Goal: Information Seeking & Learning: Find specific fact

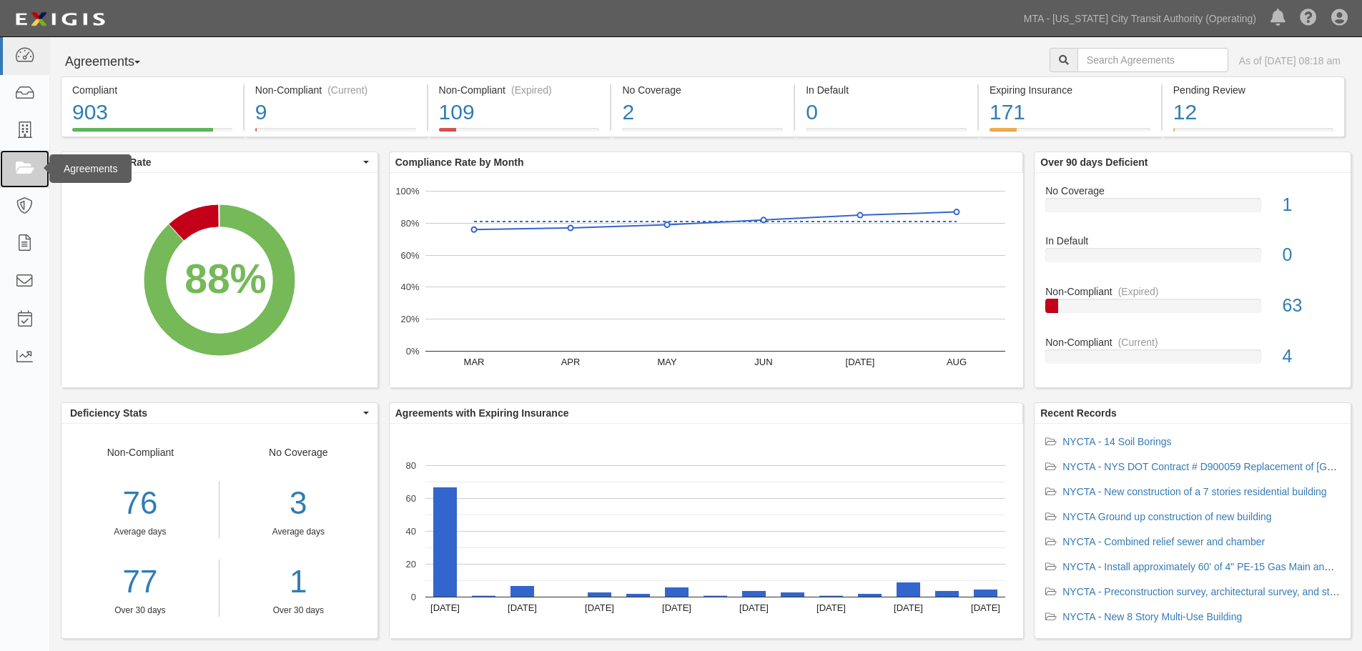
click at [21, 169] on icon at bounding box center [24, 169] width 20 height 16
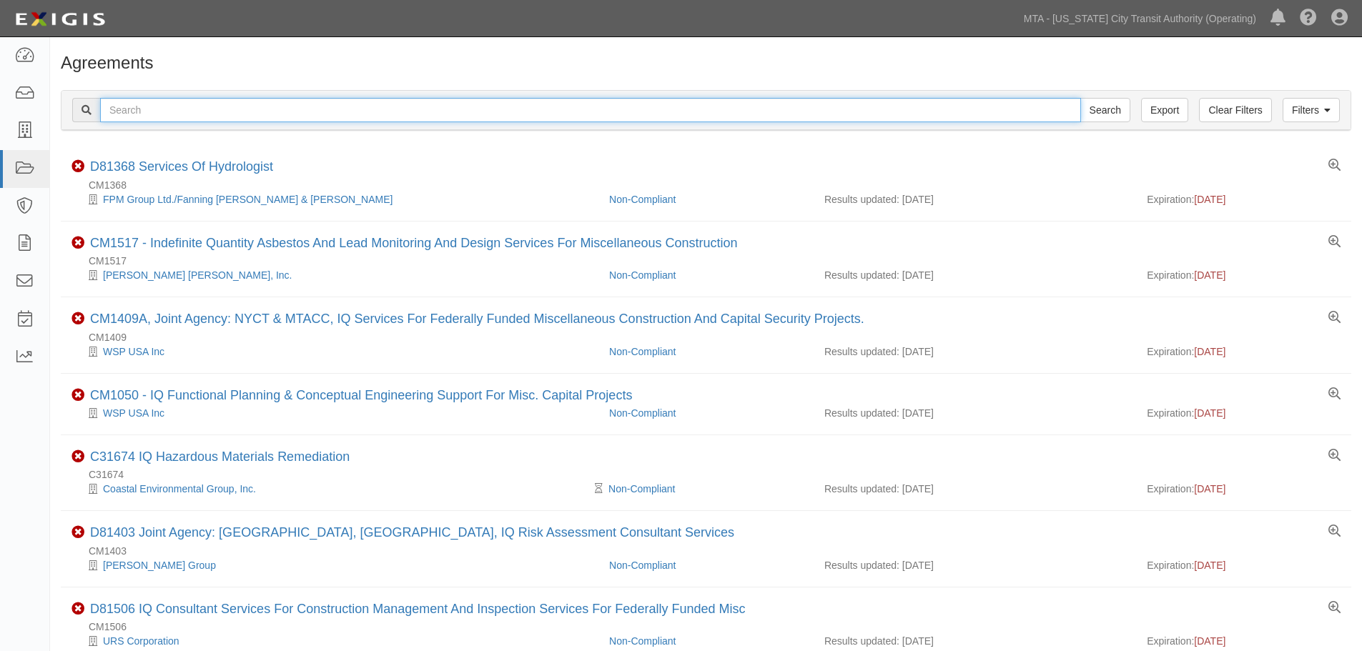
drag, startPoint x: 196, startPoint y: 102, endPoint x: 183, endPoint y: 111, distance: 15.5
click at [196, 102] on input "text" at bounding box center [590, 110] width 981 height 24
paste input "1. 71913"
drag, startPoint x: 132, startPoint y: 109, endPoint x: -43, endPoint y: 112, distance: 174.5
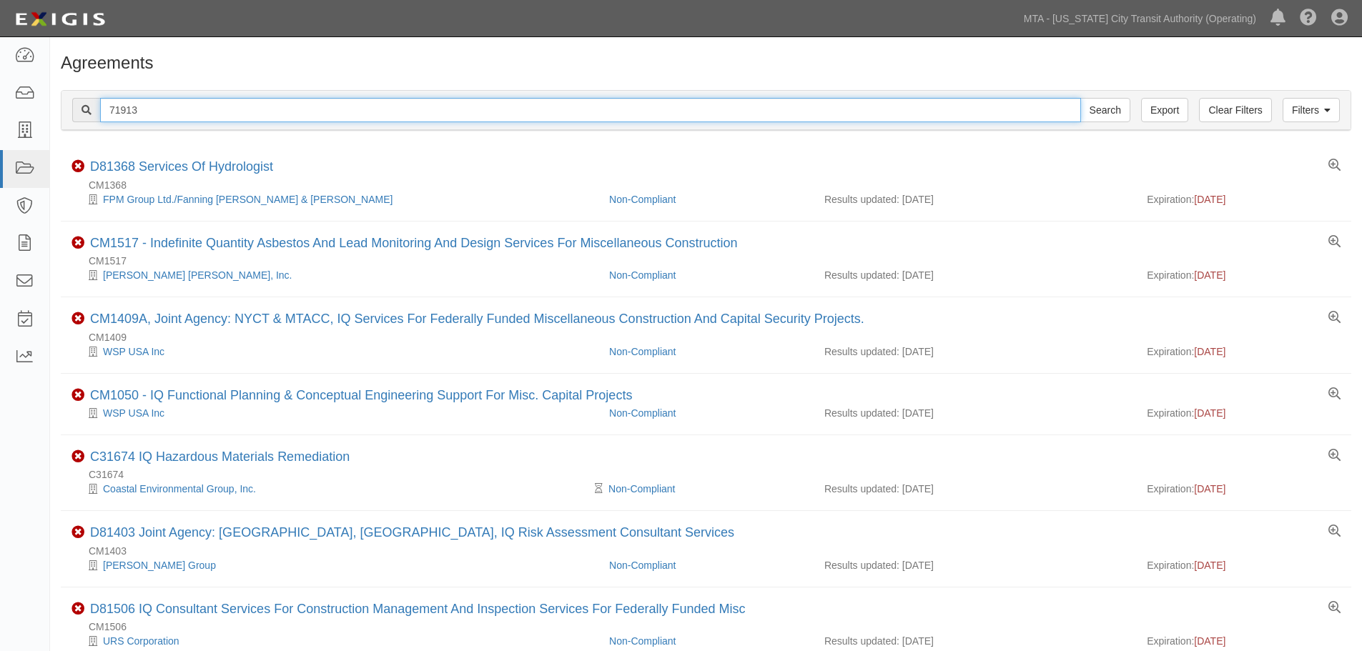
type input "71913"
click at [1080, 98] on input "Search" at bounding box center [1105, 110] width 50 height 24
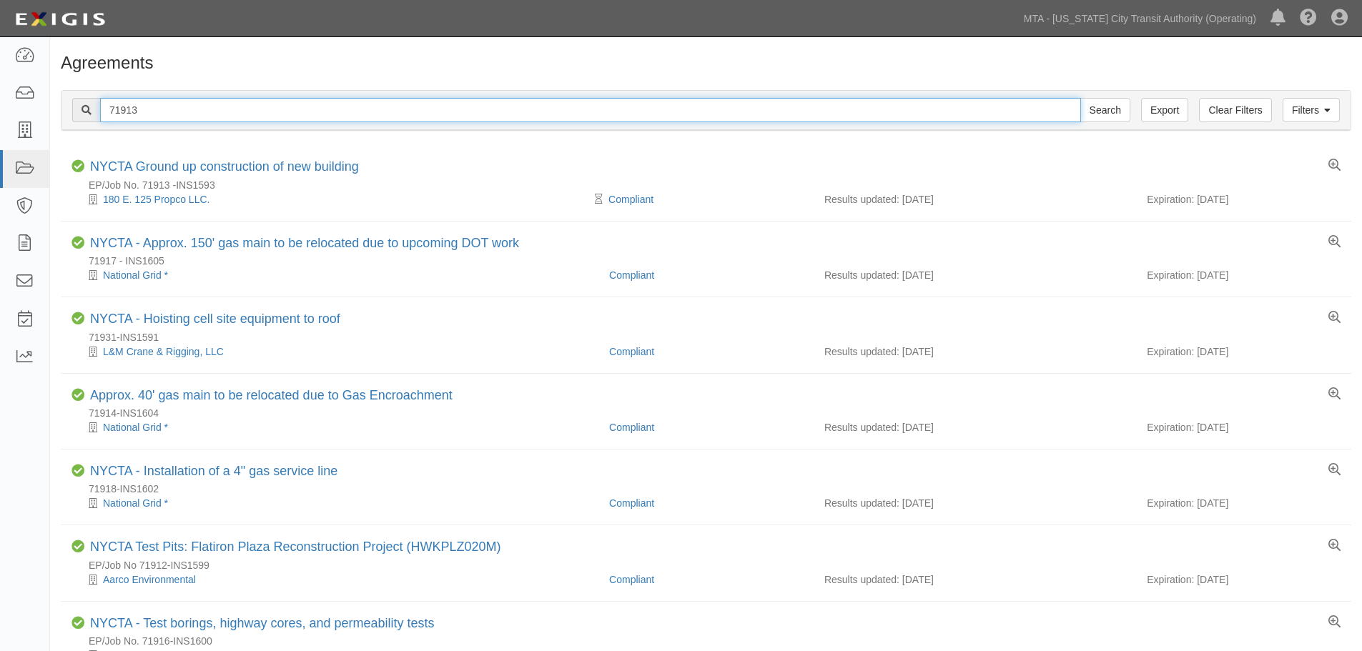
click at [134, 110] on input "71913" at bounding box center [590, 110] width 981 height 24
paste input "2. 71339"
type input "2. 71339"
click at [1080, 98] on input "Search" at bounding box center [1105, 110] width 50 height 24
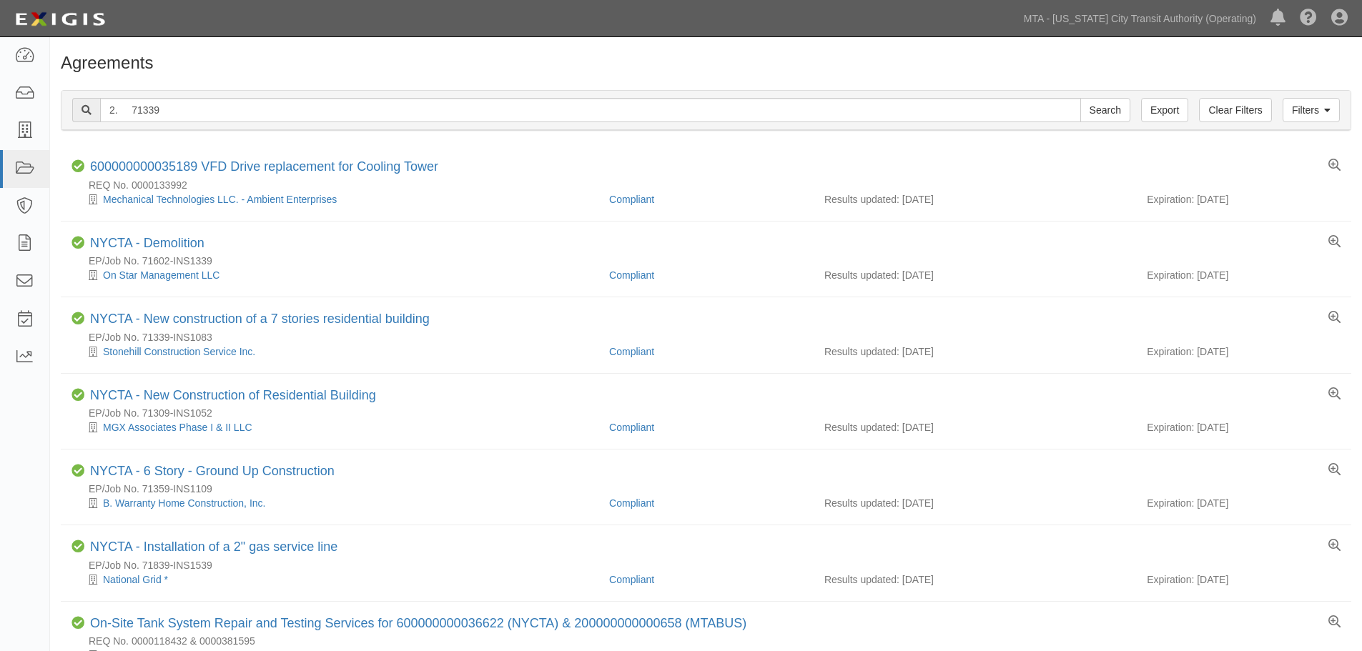
click at [83, 112] on div "2. 71339 Search" at bounding box center [601, 110] width 1058 height 24
type input "71339"
click at [1080, 98] on input "Search" at bounding box center [1105, 110] width 50 height 24
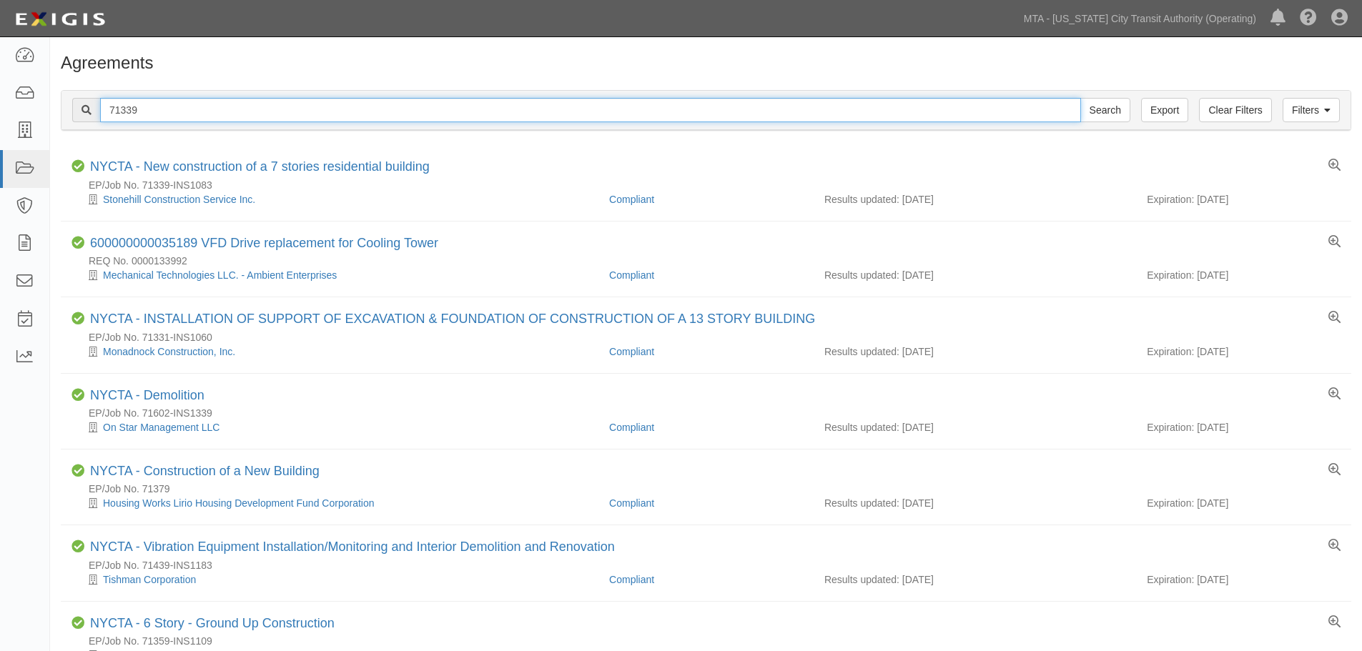
drag, startPoint x: 147, startPoint y: 107, endPoint x: 70, endPoint y: 101, distance: 77.4
click at [70, 101] on div "Filters Clear Filters Export 71339 Search Filters" at bounding box center [705, 110] width 1289 height 39
click at [209, 112] on input "71339" at bounding box center [590, 110] width 981 height 24
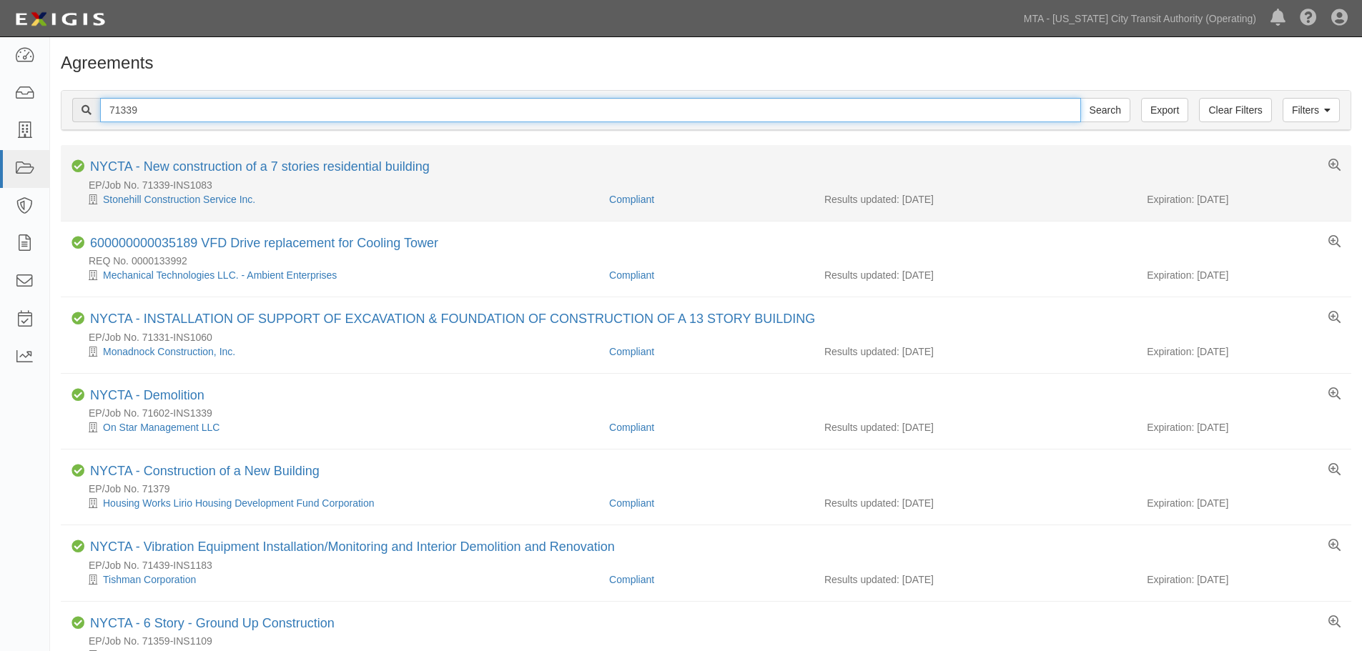
paste input "3. 14452"
type input "14452"
click at [1080, 98] on input "Search" at bounding box center [1105, 110] width 50 height 24
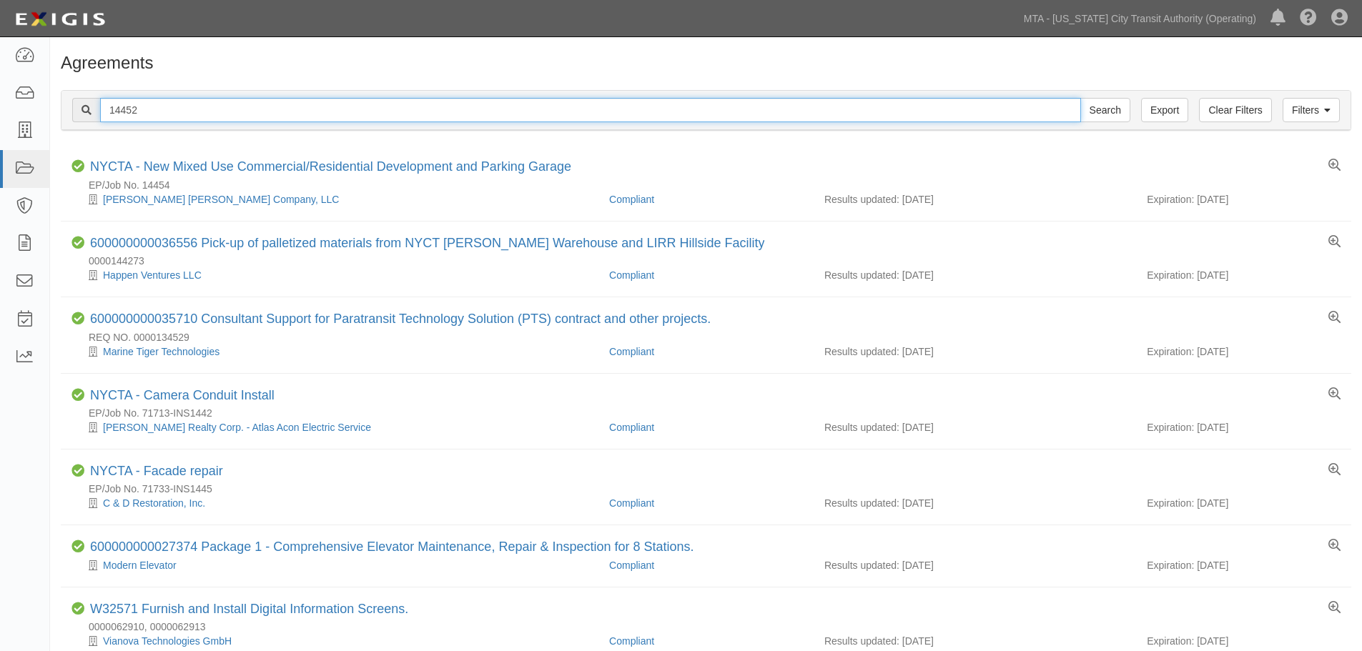
drag, startPoint x: 161, startPoint y: 99, endPoint x: -72, endPoint y: 75, distance: 234.4
click at [0, 75] on html "Toggle navigation Dashboard Inbox Parties Agreements Coverages Documents Messag…" at bounding box center [681, 440] width 1362 height 880
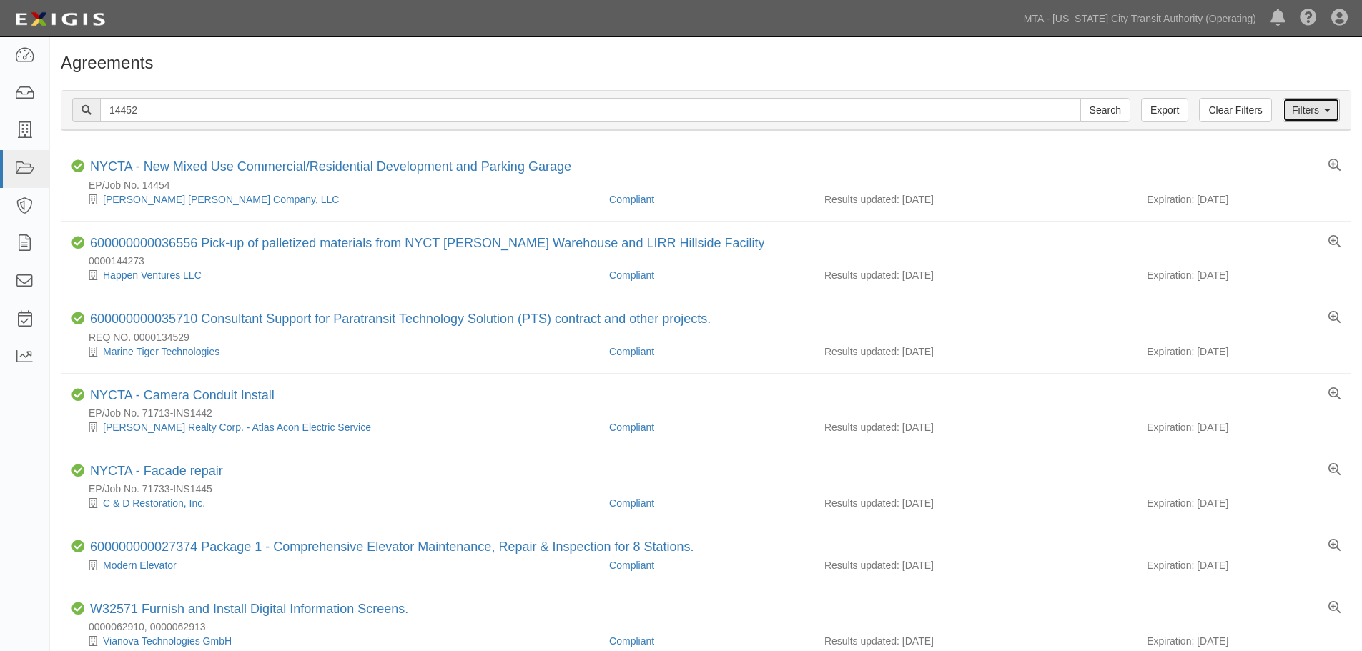
click at [1313, 117] on link "Filters" at bounding box center [1311, 110] width 57 height 24
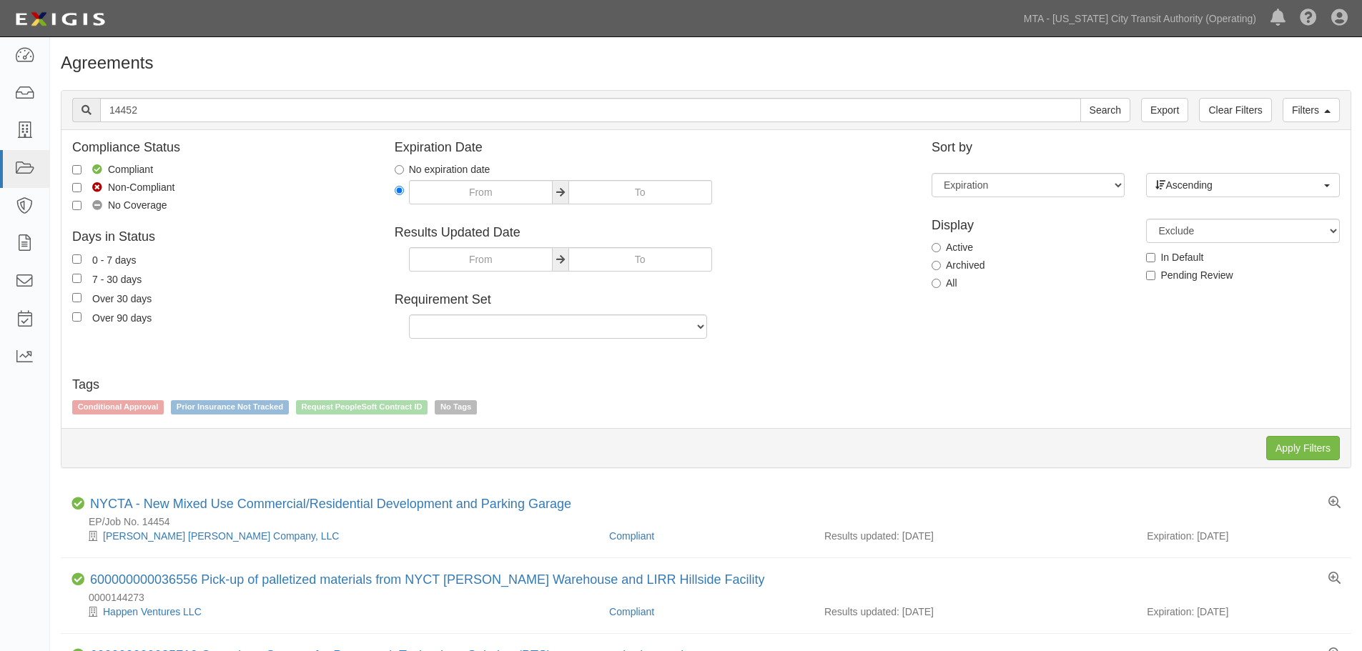
click at [948, 283] on label "All" at bounding box center [945, 283] width 26 height 14
click at [941, 283] on input "All" at bounding box center [936, 283] width 9 height 9
radio input "true"
click at [1324, 442] on input "Apply Filters" at bounding box center [1303, 448] width 74 height 24
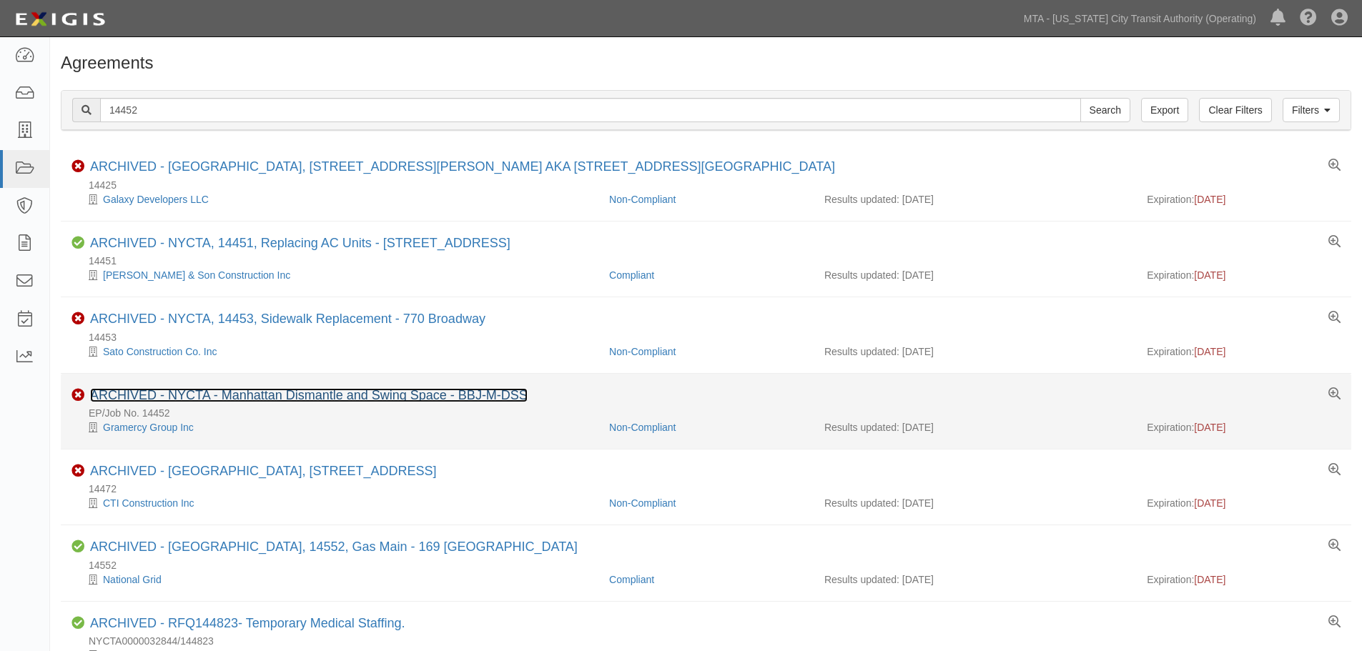
click at [327, 395] on link "ARCHIVED - NYCTA - Manhattan Dismantle and Swing Space - BBJ-M-DSS" at bounding box center [309, 395] width 438 height 14
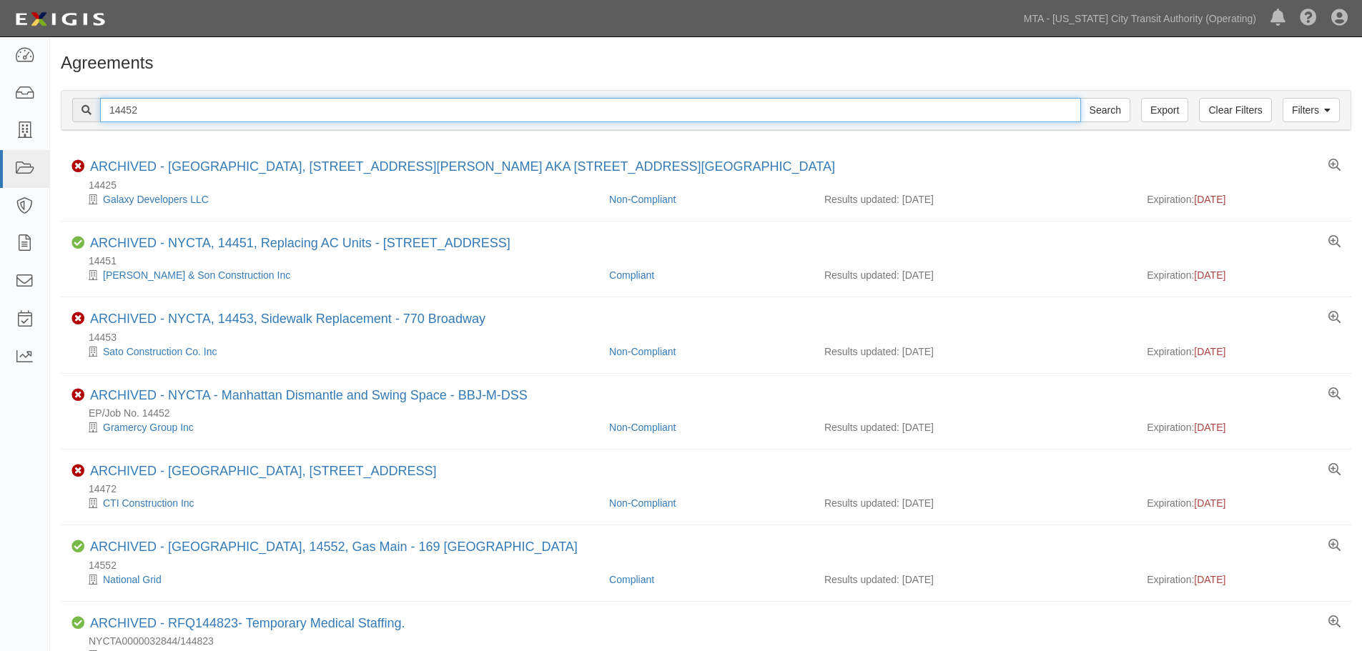
click at [143, 113] on input "14452" at bounding box center [590, 110] width 981 height 24
paste input "4. 71614"
type input "71614"
click at [1080, 98] on input "Search" at bounding box center [1105, 110] width 50 height 24
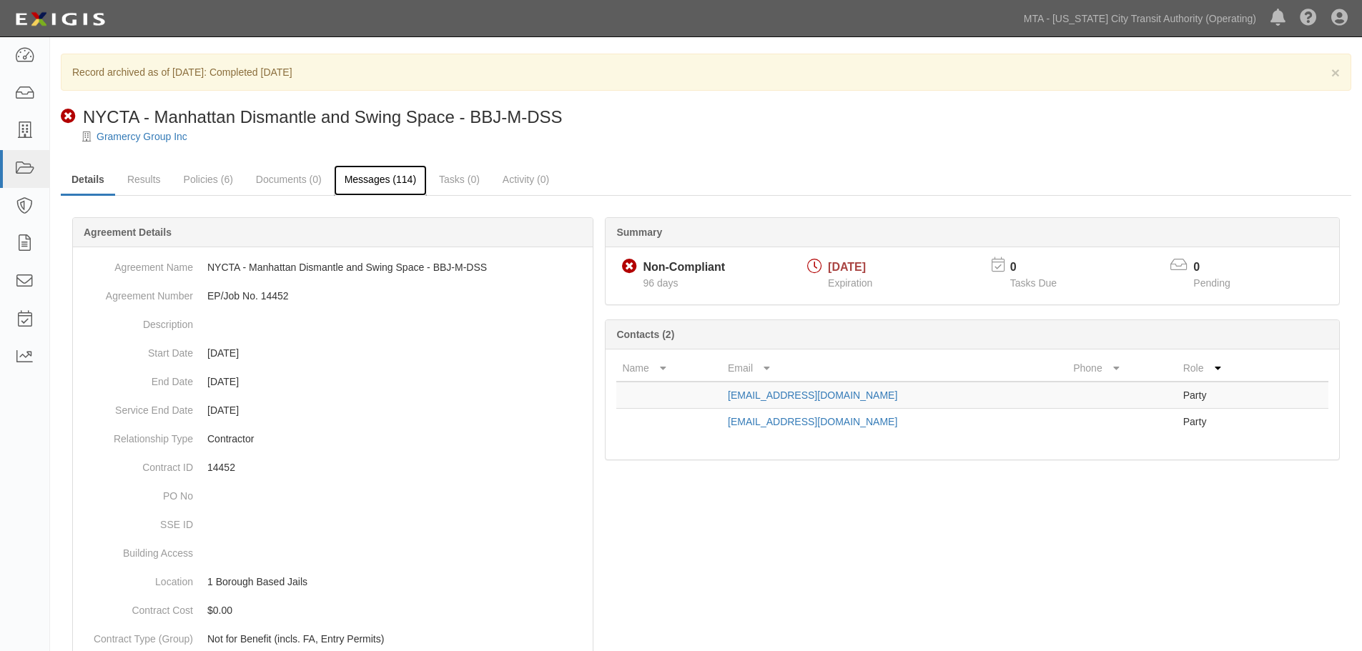
click at [369, 173] on link "Messages (114)" at bounding box center [380, 180] width 93 height 31
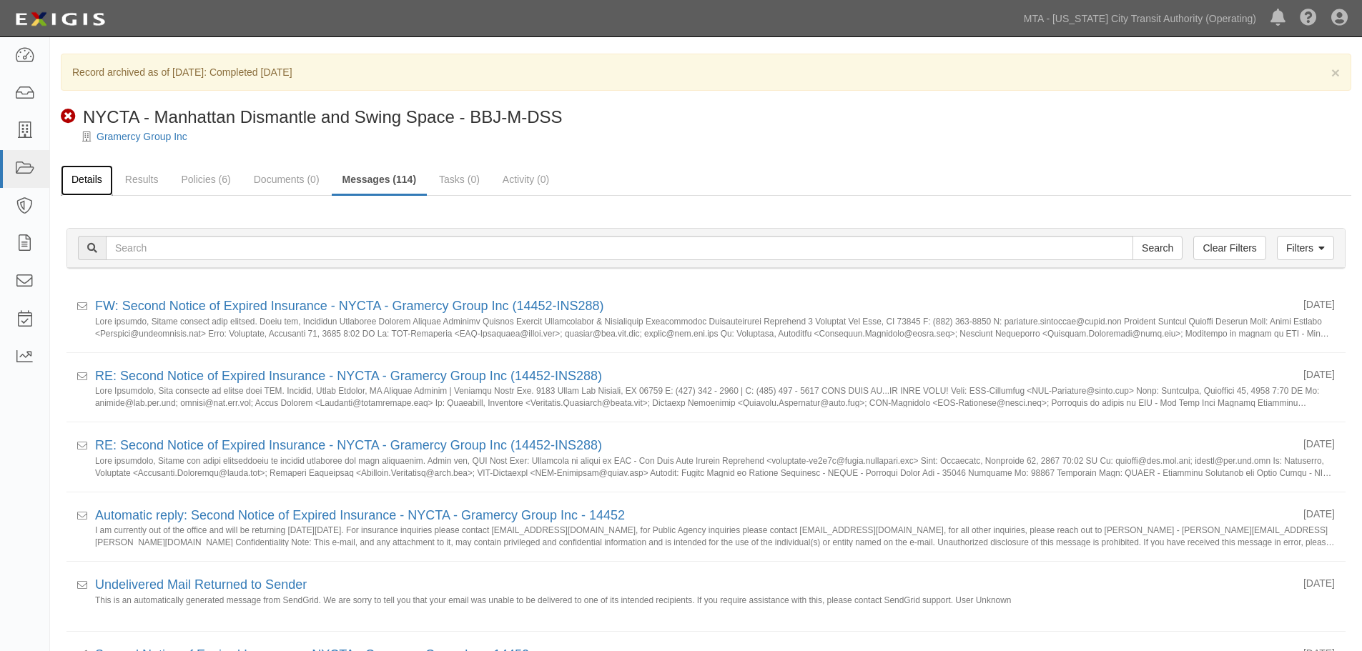
click at [102, 175] on link "Details" at bounding box center [87, 180] width 52 height 31
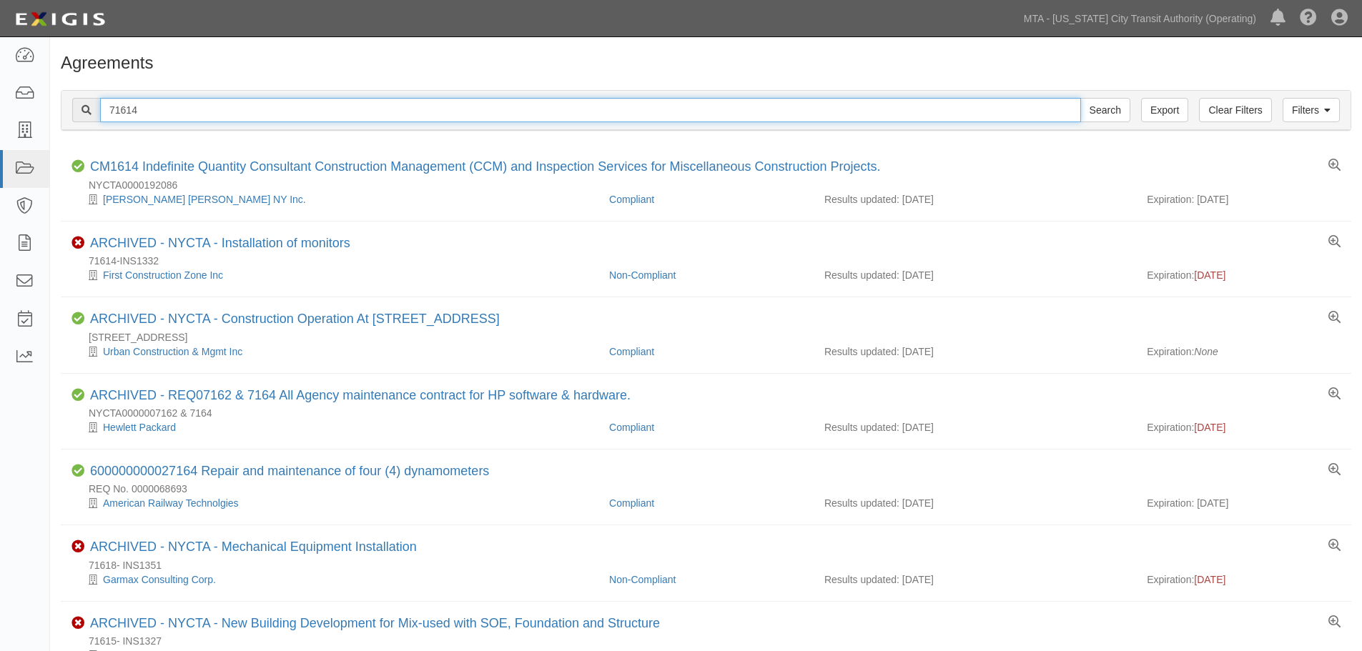
click at [165, 109] on input "71614" at bounding box center [590, 110] width 981 height 24
click at [206, 104] on input "71614" at bounding box center [590, 110] width 981 height 24
paste input "3. 14452"
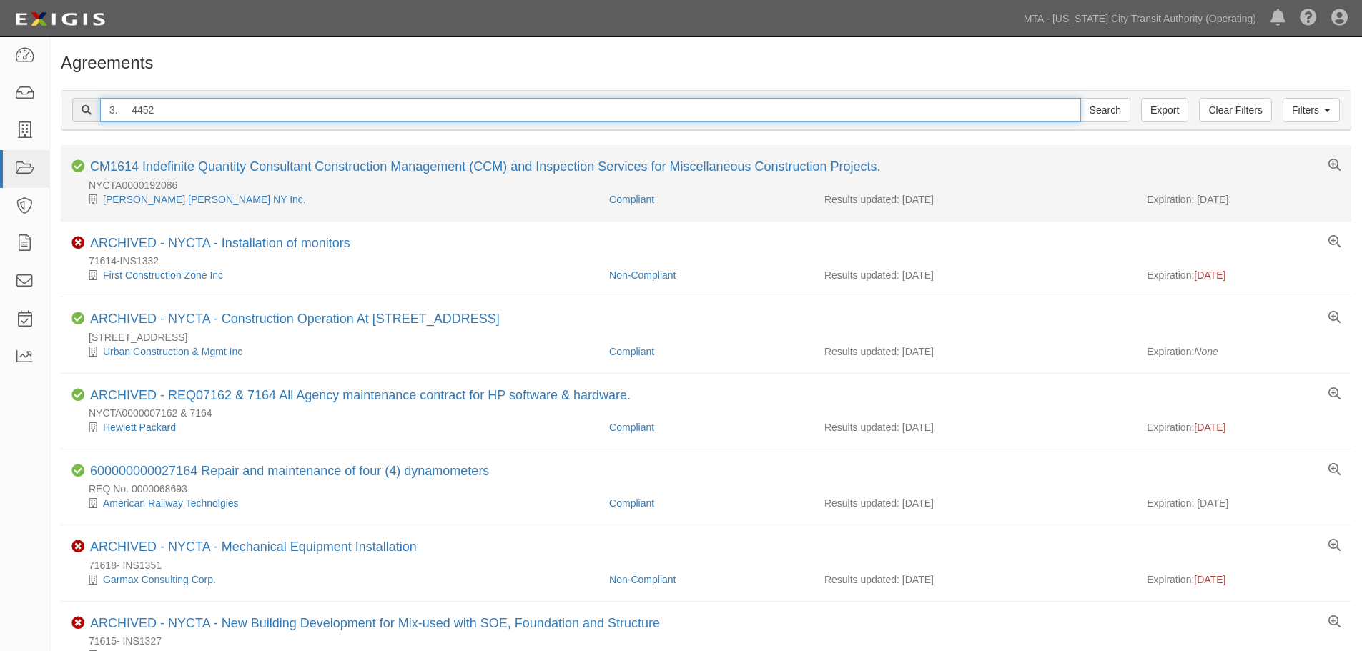
paste input "1"
type input "14452"
click at [1080, 98] on input "Search" at bounding box center [1105, 110] width 50 height 24
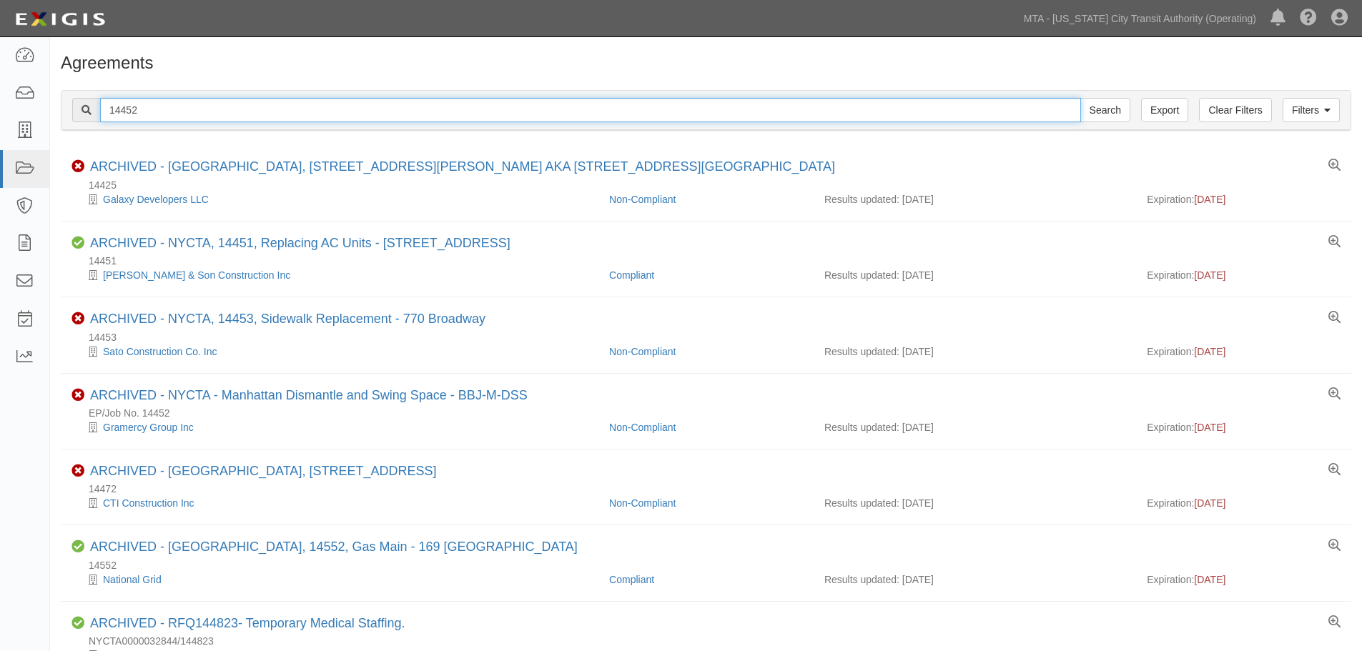
click at [270, 102] on input "14452" at bounding box center [590, 110] width 981 height 24
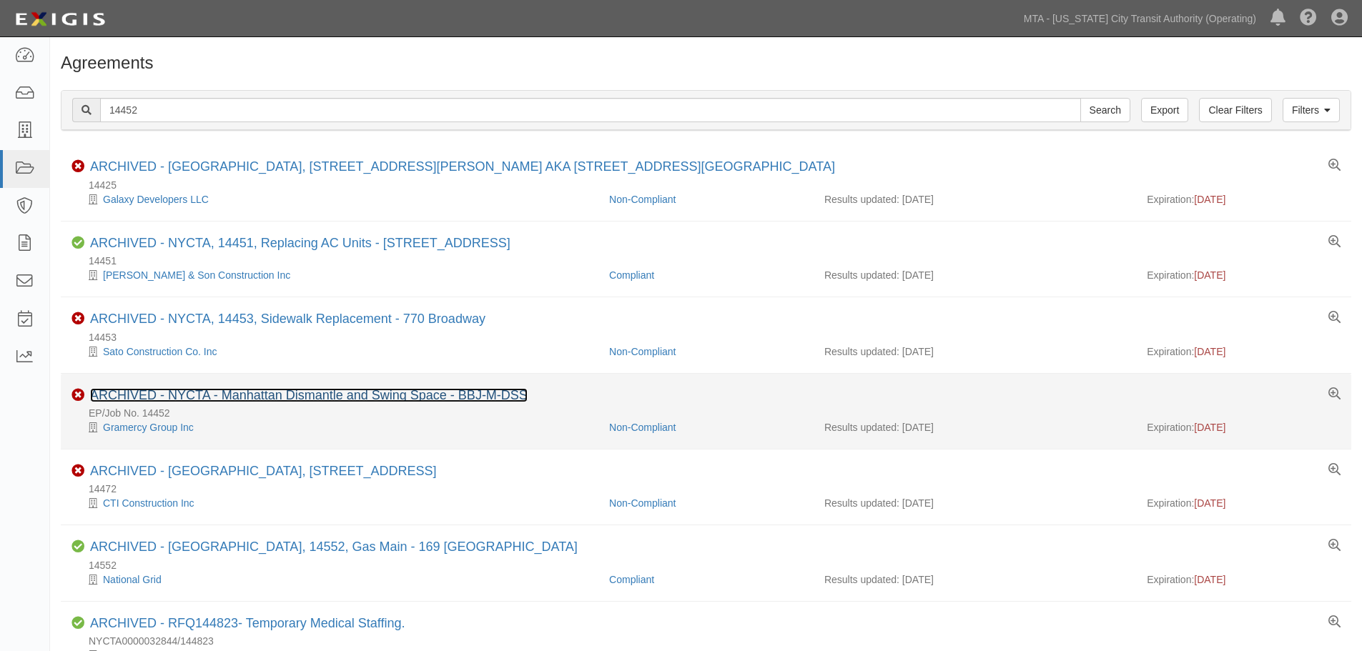
click at [250, 398] on link "ARCHIVED - NYCTA - Manhattan Dismantle and Swing Space - BBJ-M-DSS" at bounding box center [309, 395] width 438 height 14
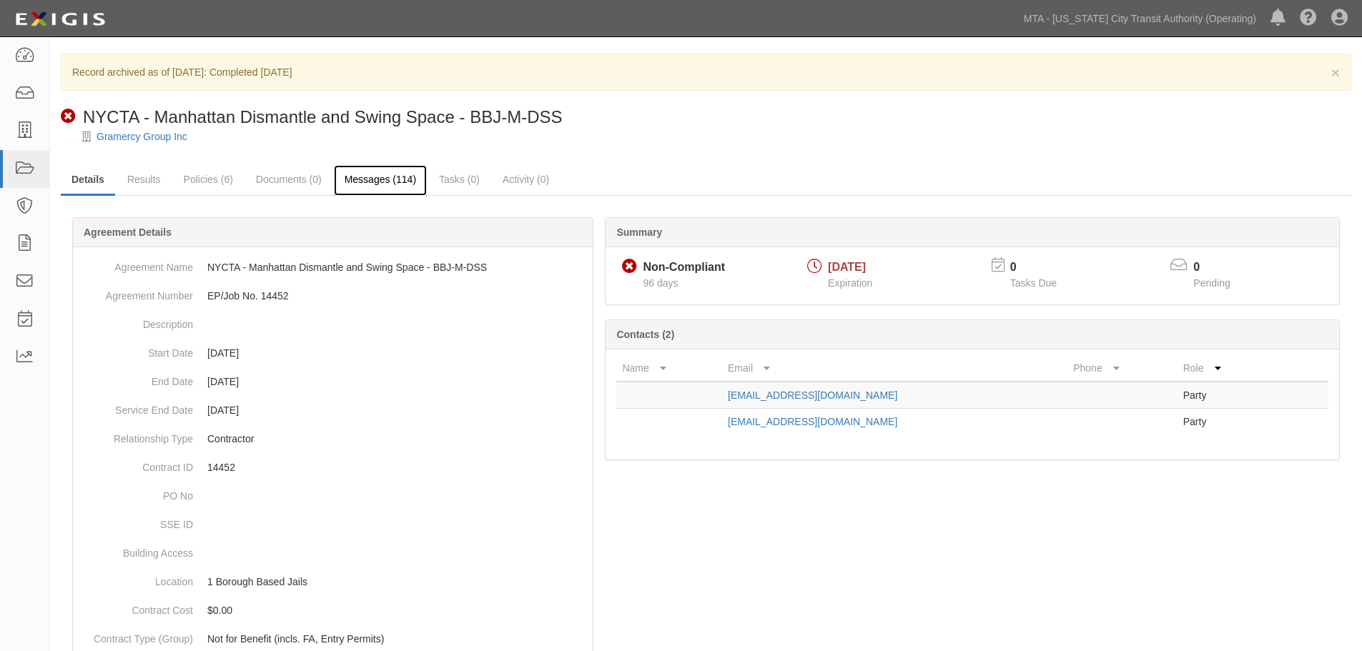
click at [344, 165] on link "Messages (114)" at bounding box center [380, 180] width 93 height 31
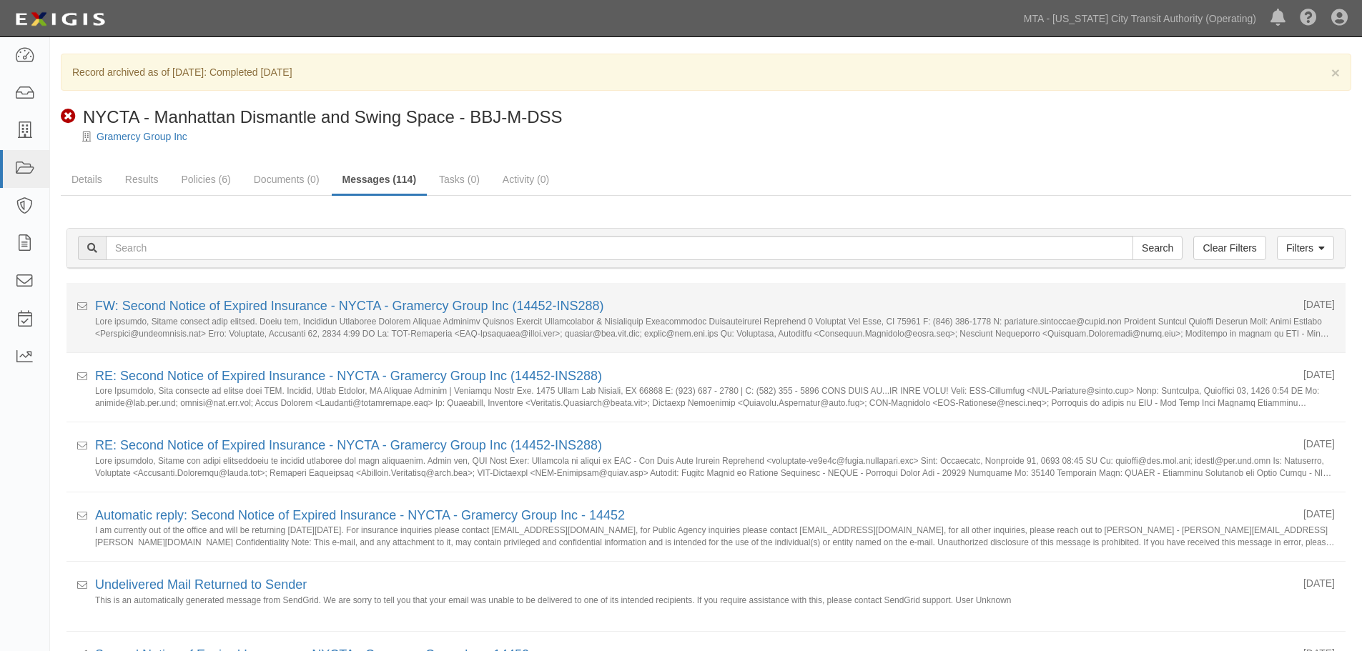
click at [305, 291] on li "Received [DATE] FW: Second Notice of Expired Insurance - NYCTA - Gramercy Group…" at bounding box center [706, 318] width 1279 height 70
click at [305, 295] on li "Received [DATE] FW: Second Notice of Expired Insurance - NYCTA - Gramercy Group…" at bounding box center [706, 318] width 1279 height 70
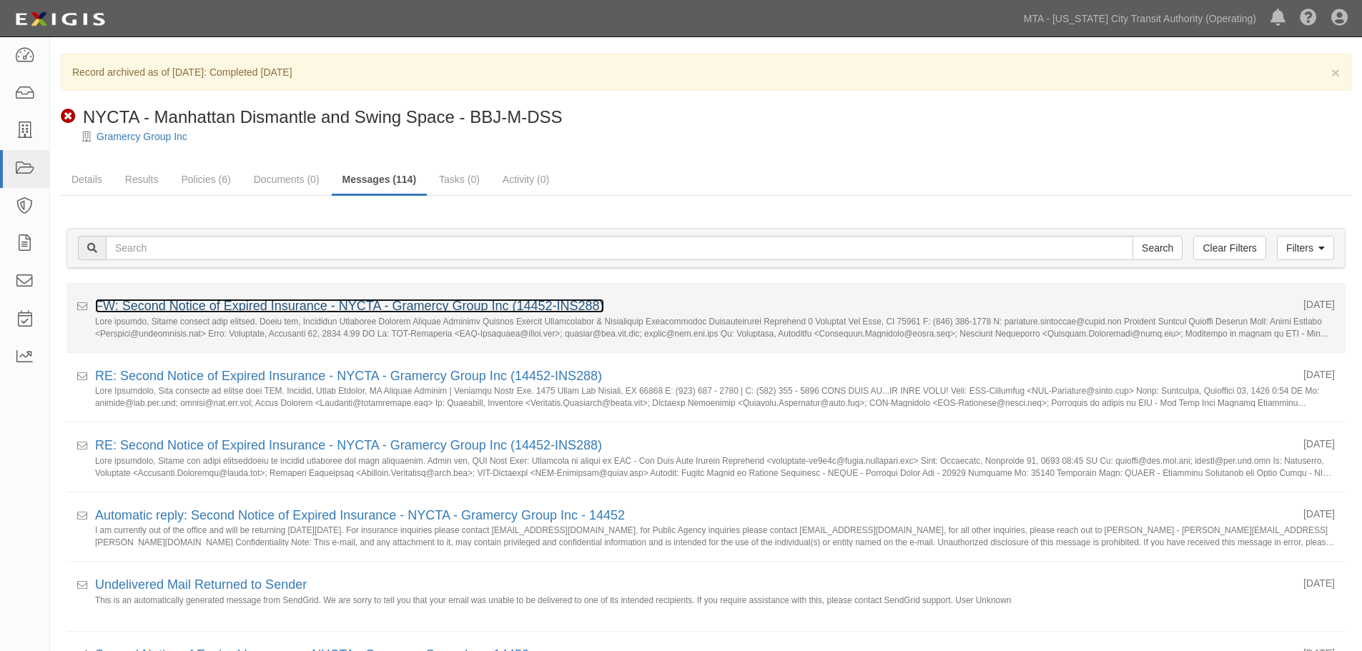
click at [302, 310] on link "FW: Second Notice of Expired Insurance - NYCTA - Gramercy Group Inc (14452-INS2…" at bounding box center [349, 306] width 509 height 14
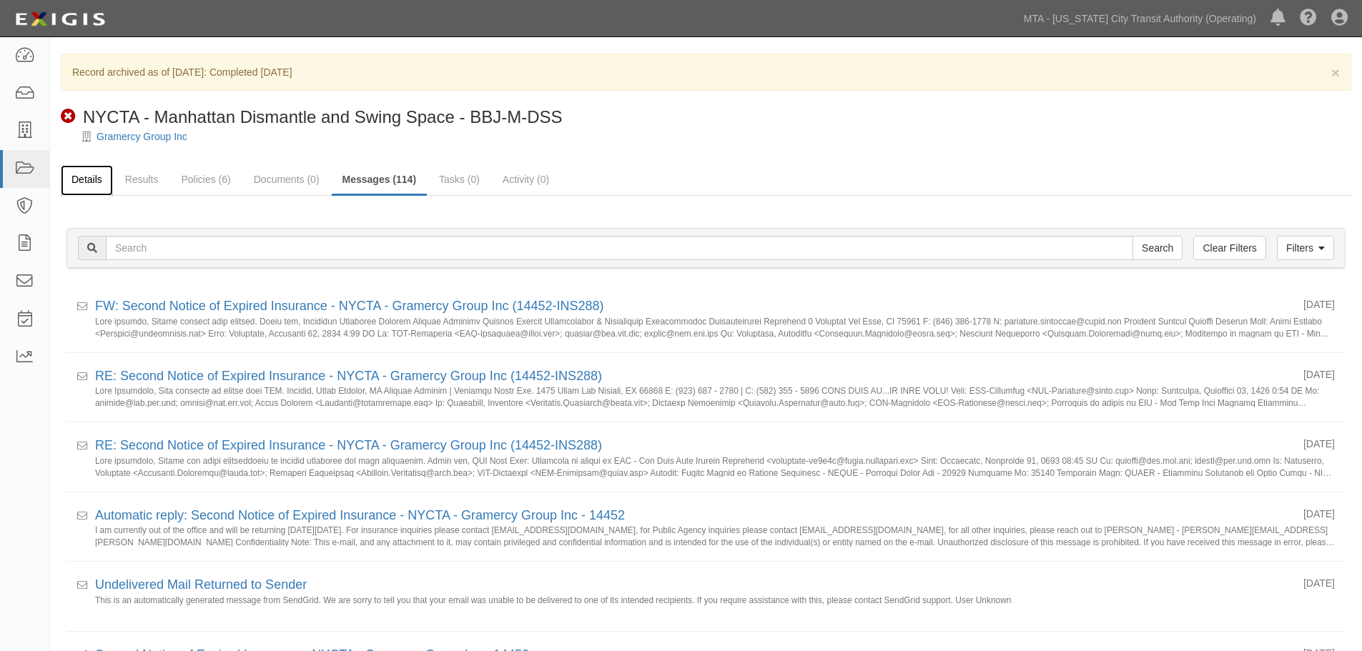
click at [109, 192] on link "Details" at bounding box center [87, 180] width 52 height 31
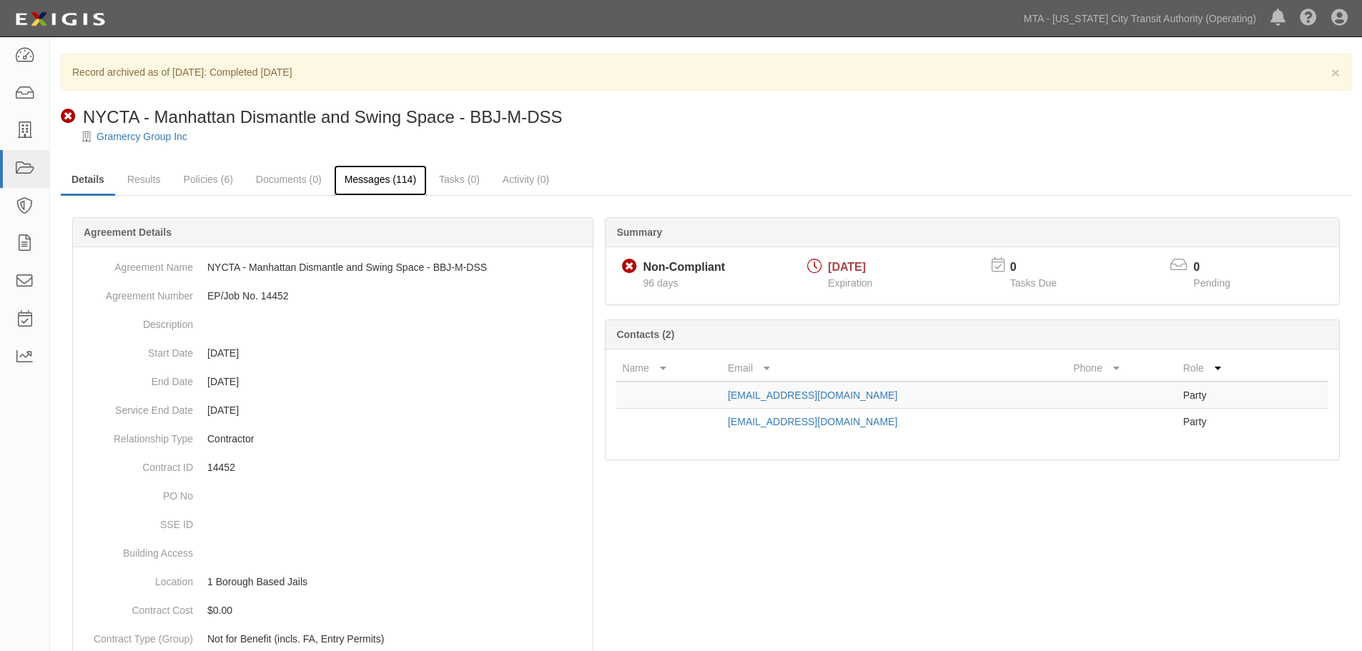
click at [359, 189] on link "Messages (114)" at bounding box center [380, 180] width 93 height 31
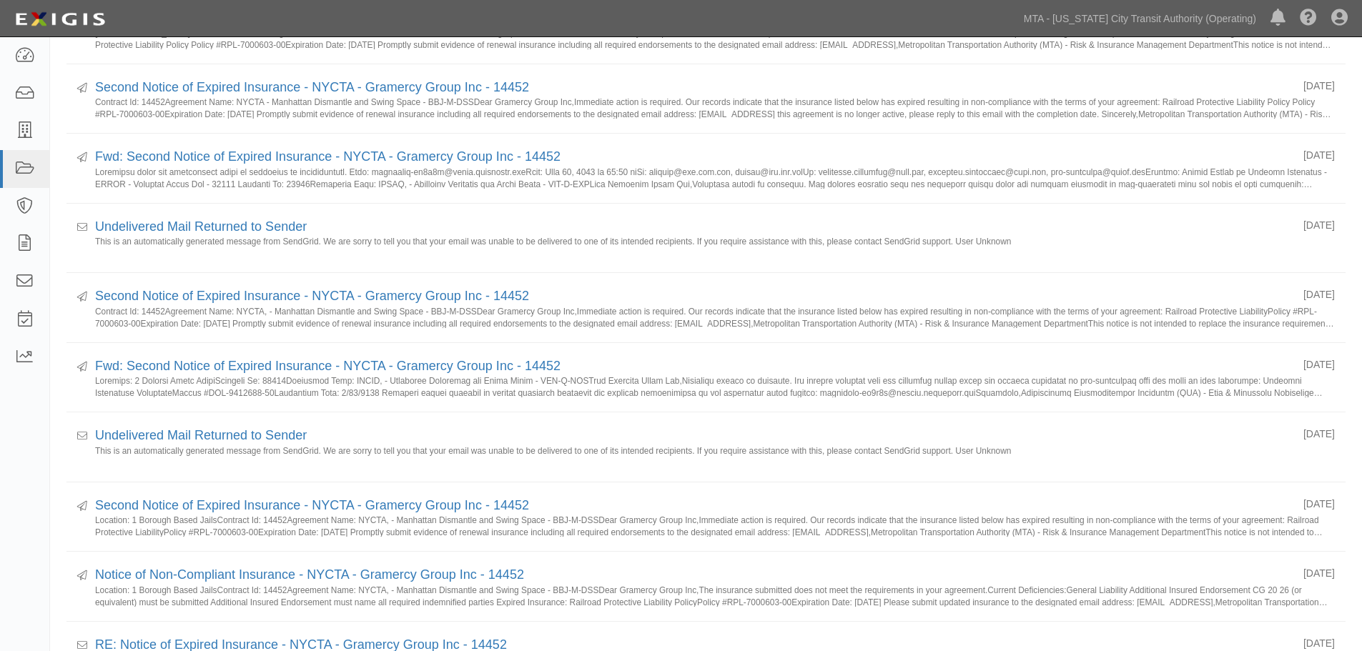
scroll to position [1073, 0]
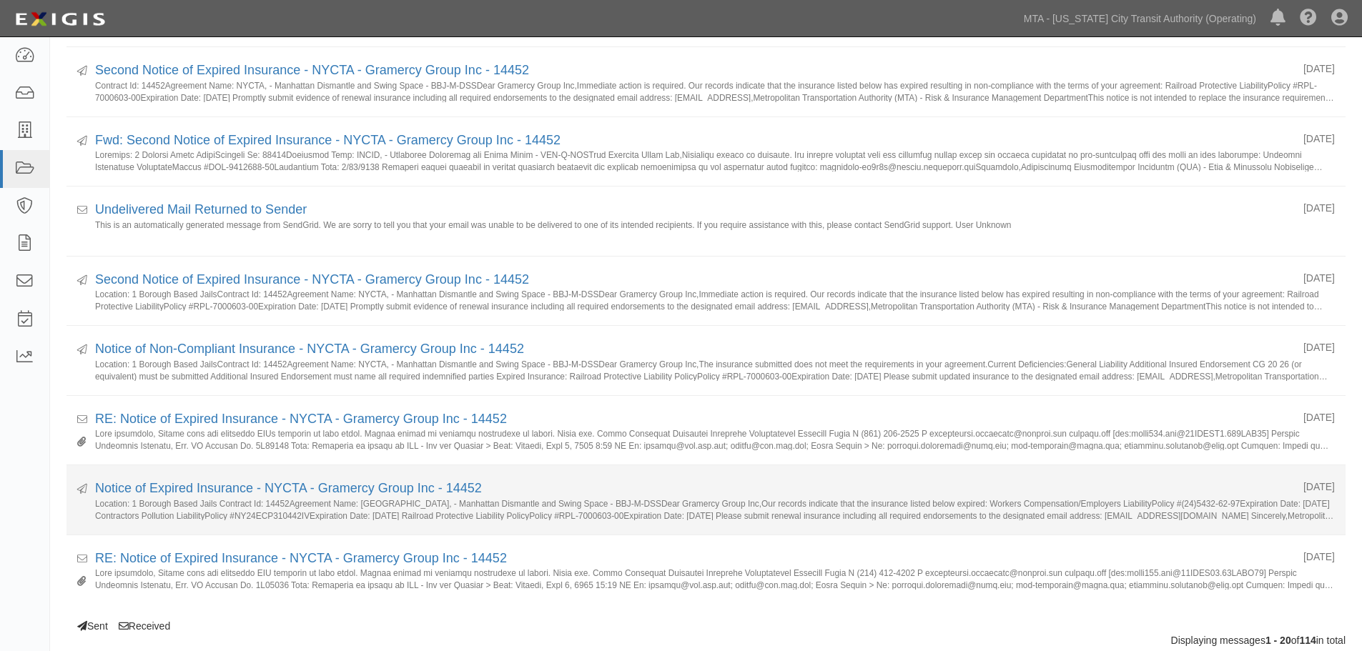
click at [280, 501] on small "Location: 1 Borough Based Jails Contract Id: 14452Agreement Name: NYCTA, - Manh…" at bounding box center [715, 509] width 1240 height 22
copy small "14452Agreement"
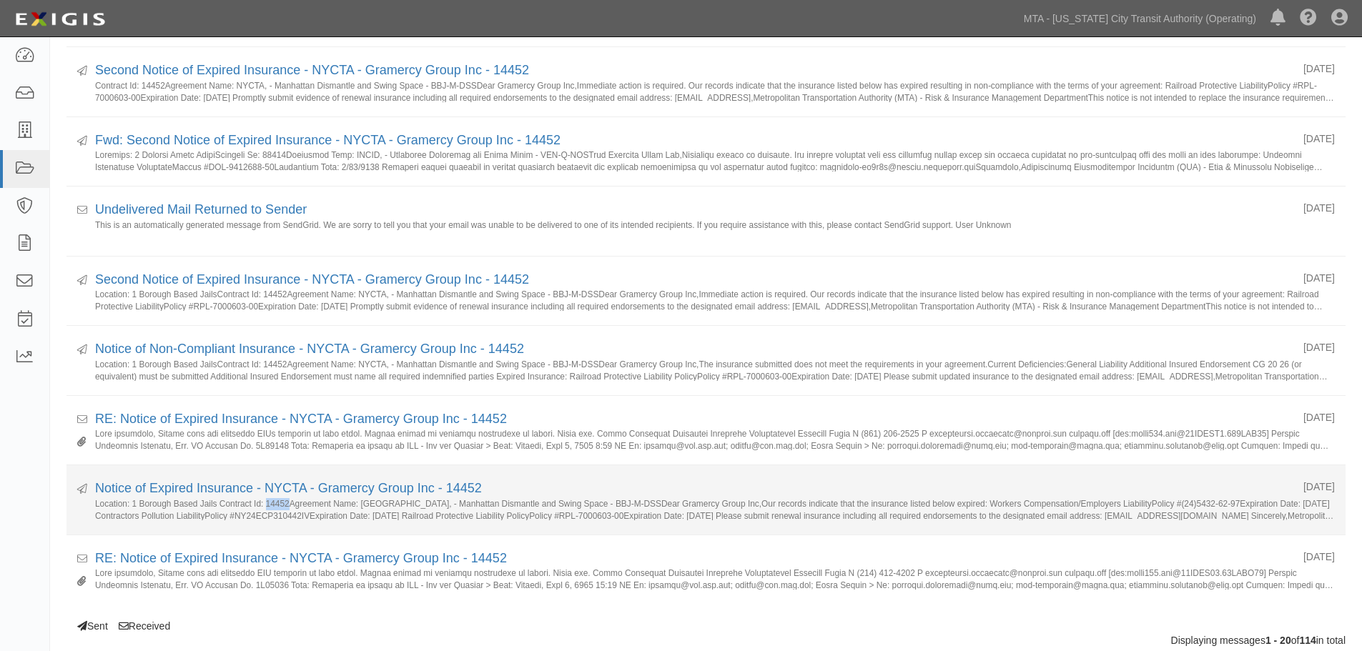
drag, startPoint x: 265, startPoint y: 506, endPoint x: 291, endPoint y: 506, distance: 25.7
click at [291, 506] on small "Location: 1 Borough Based Jails Contract Id: 14452Agreement Name: NYCTA, - Manh…" at bounding box center [715, 509] width 1240 height 22
click at [288, 510] on small "Location: 1 Borough Based Jails Contract Id: 14452Agreement Name: NYCTA, - Manh…" at bounding box center [715, 509] width 1240 height 22
drag, startPoint x: 288, startPoint y: 504, endPoint x: 266, endPoint y: 508, distance: 22.5
click at [266, 508] on small "Location: 1 Borough Based Jails Contract Id: 14452Agreement Name: NYCTA, - Manh…" at bounding box center [715, 509] width 1240 height 22
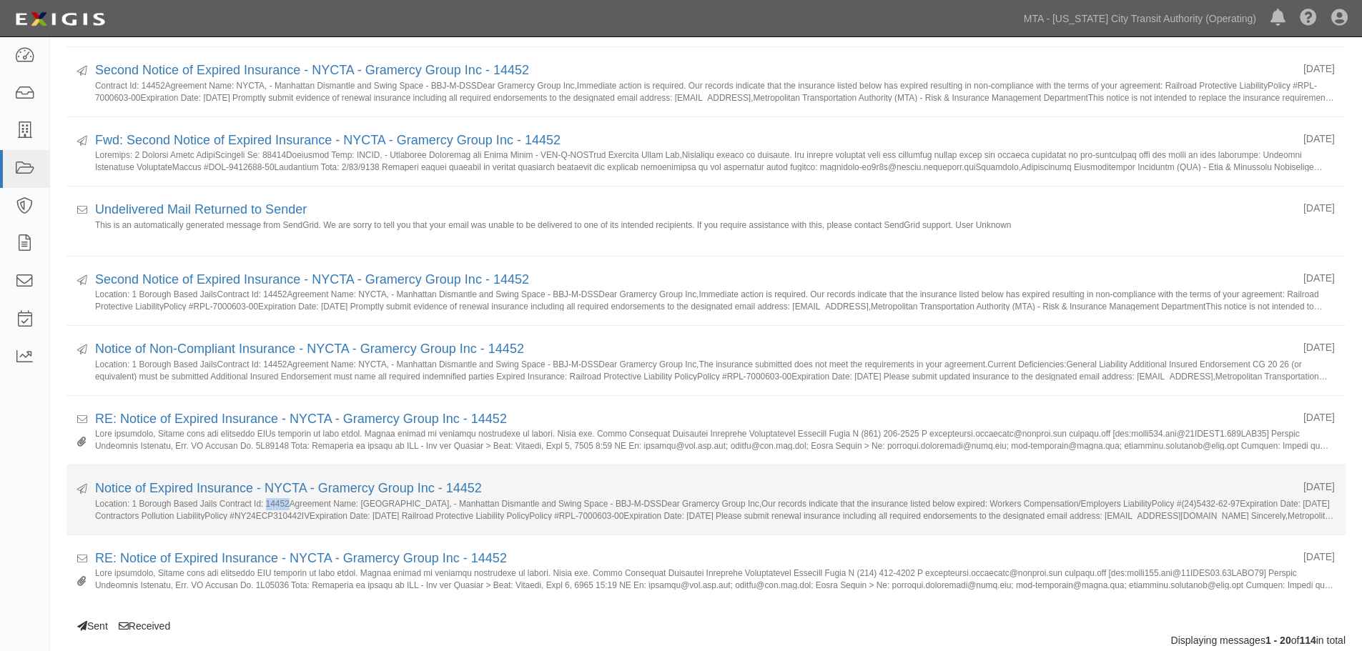
copy small "14452"
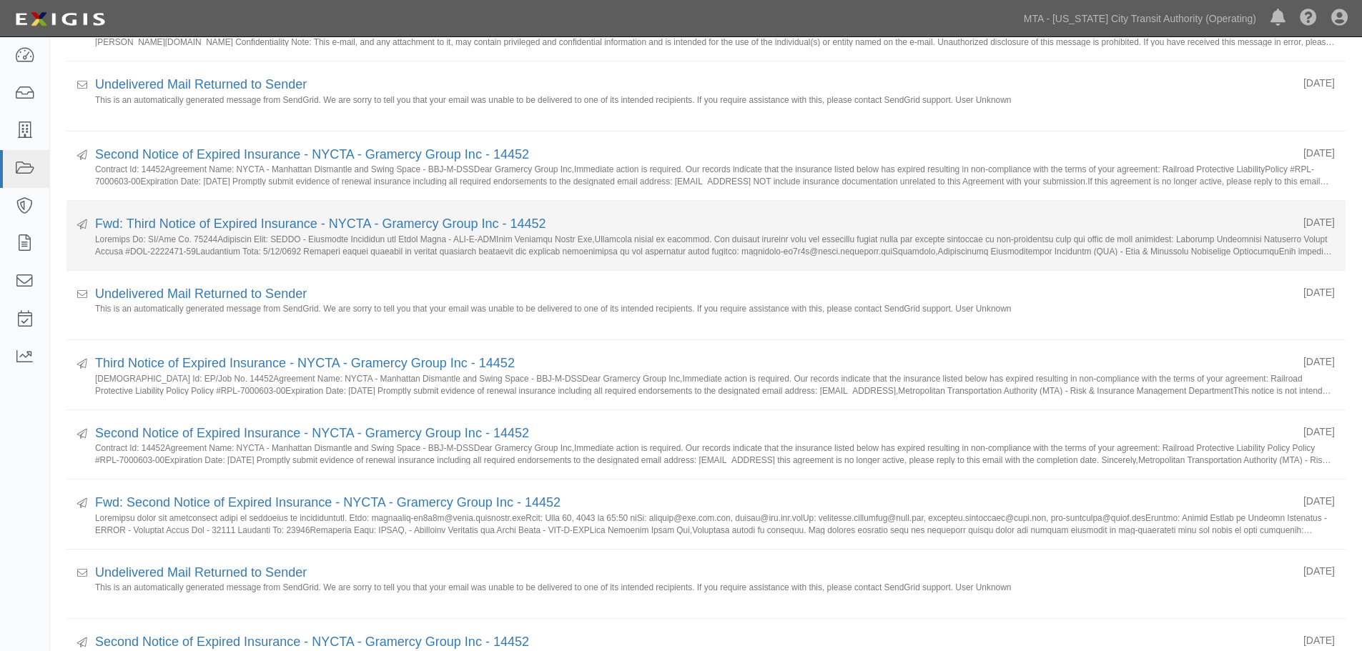
scroll to position [0, 0]
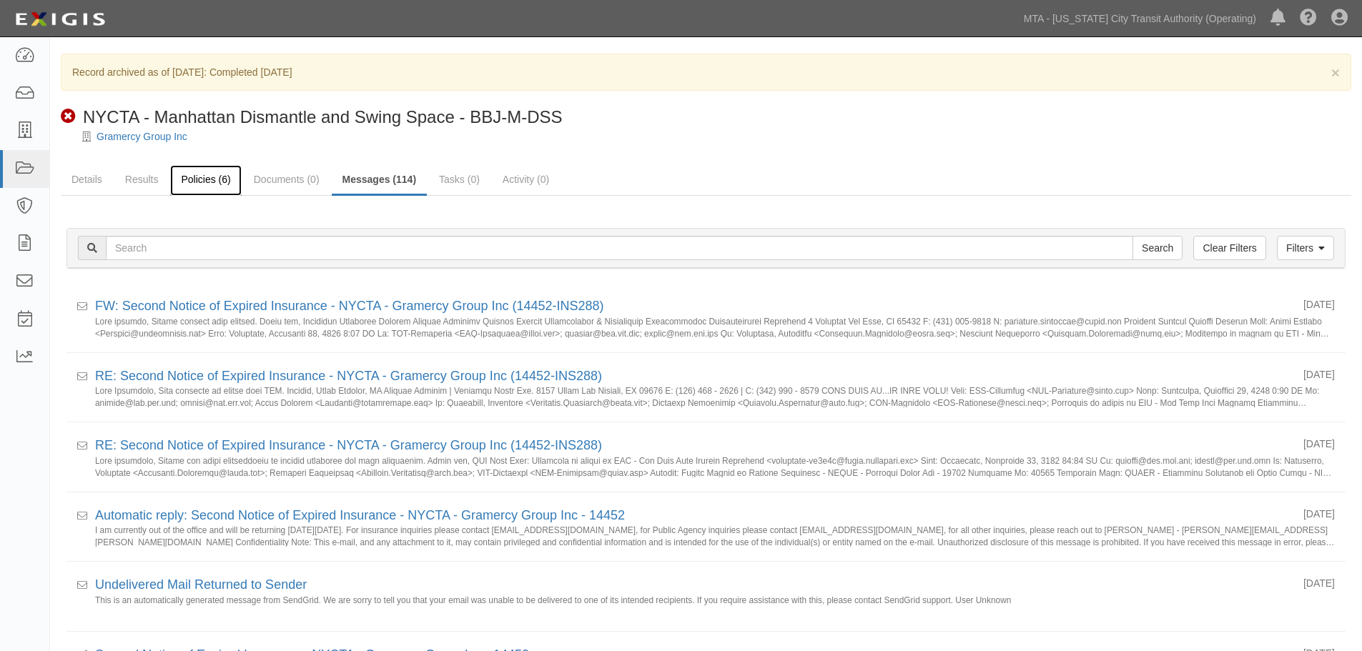
click at [217, 186] on link "Policies (6)" at bounding box center [205, 180] width 71 height 31
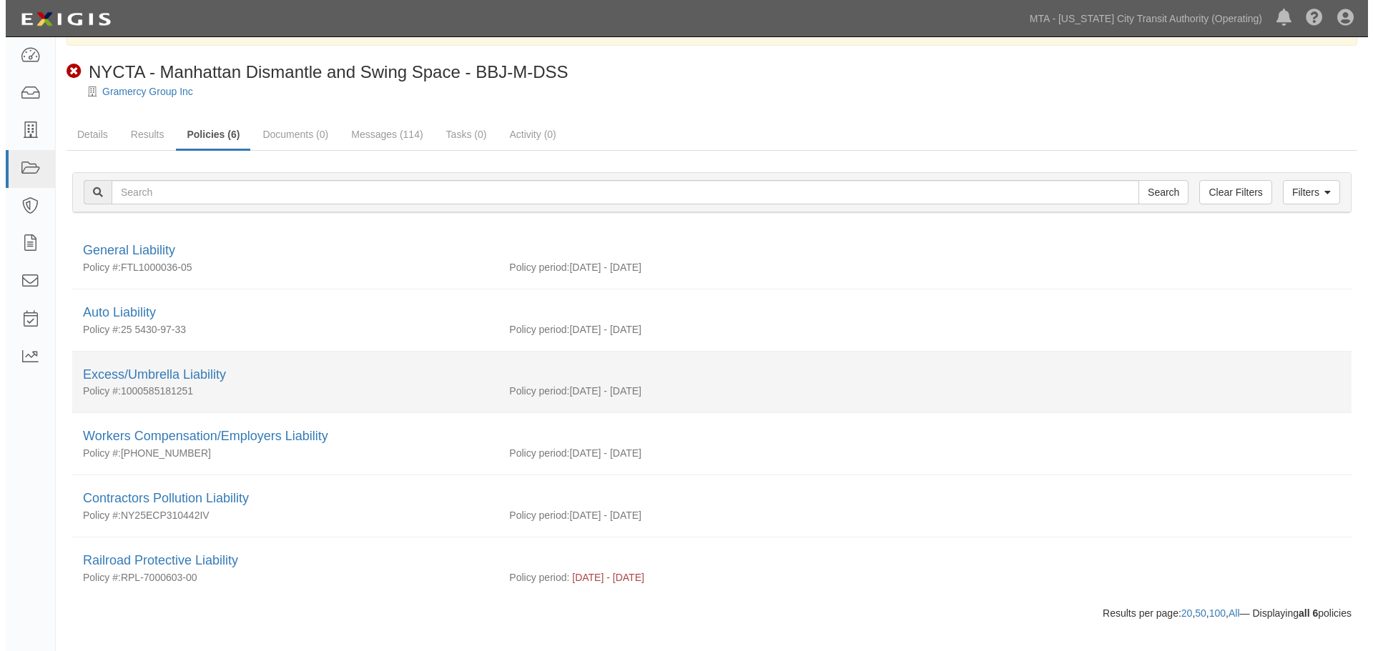
scroll to position [68, 0]
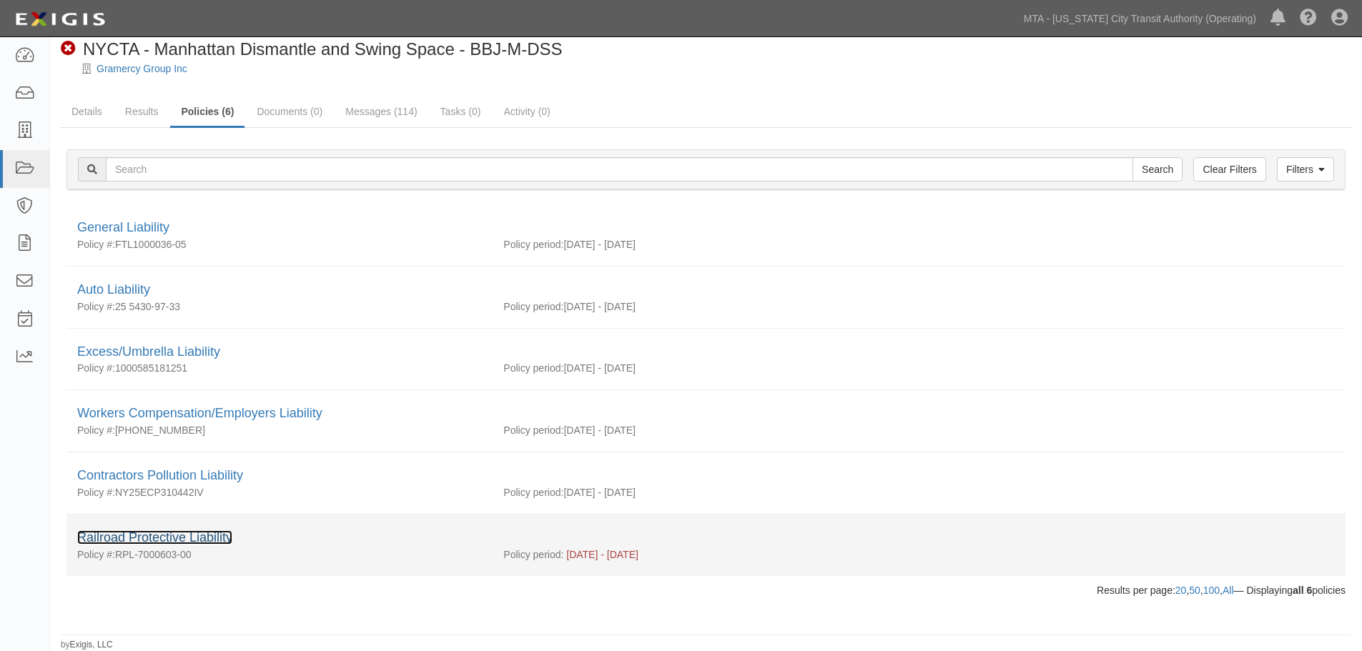
click at [213, 540] on link "Railroad Protective Liability" at bounding box center [154, 538] width 155 height 14
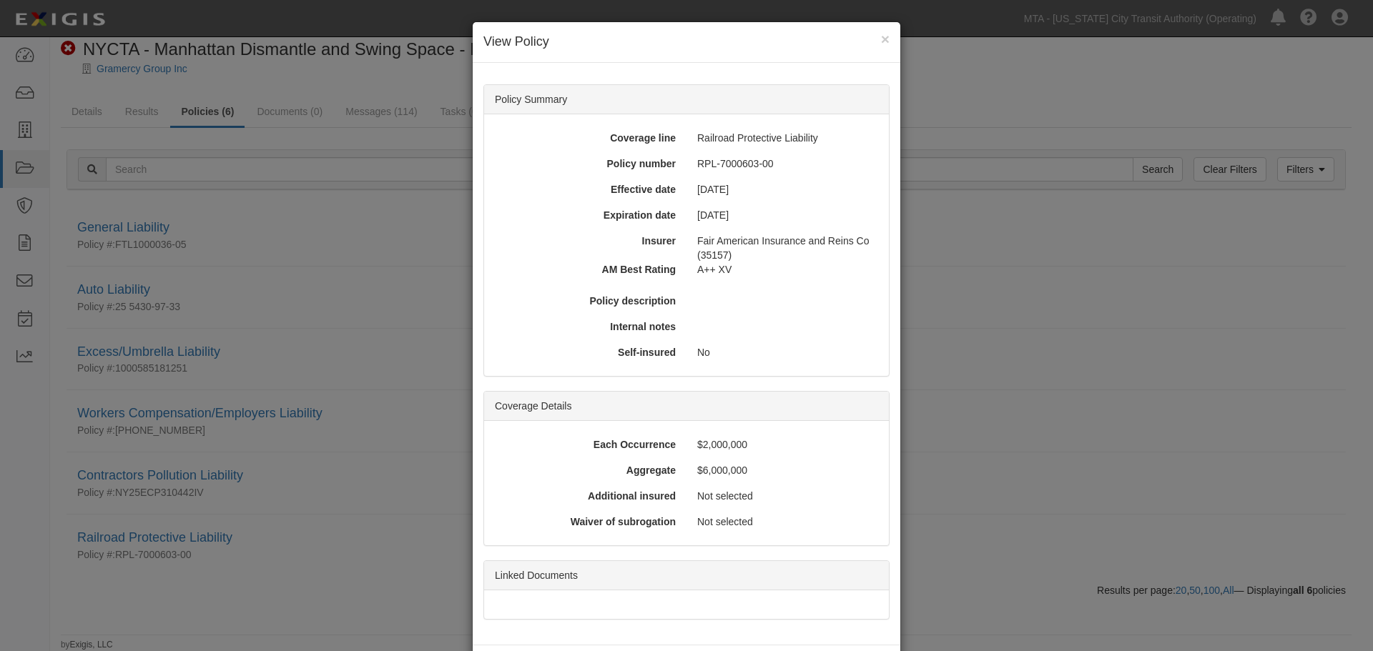
scroll to position [62, 0]
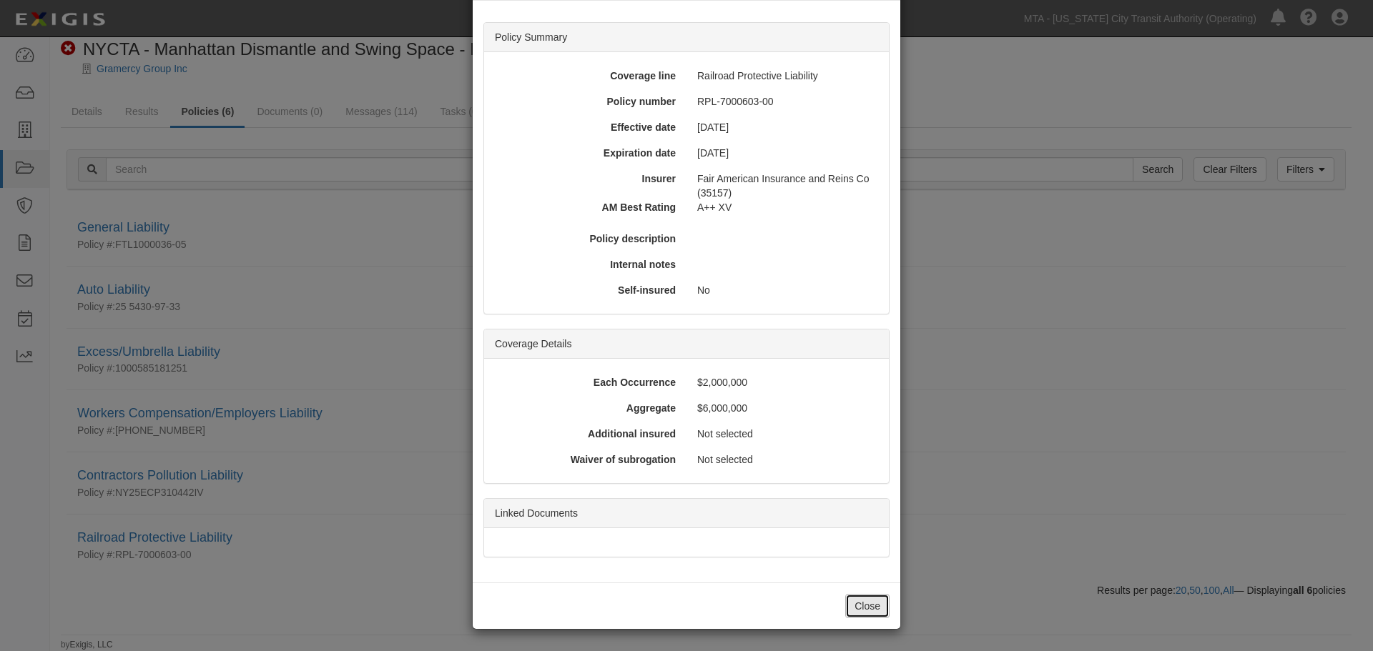
click at [858, 613] on button "Close" at bounding box center [867, 606] width 44 height 24
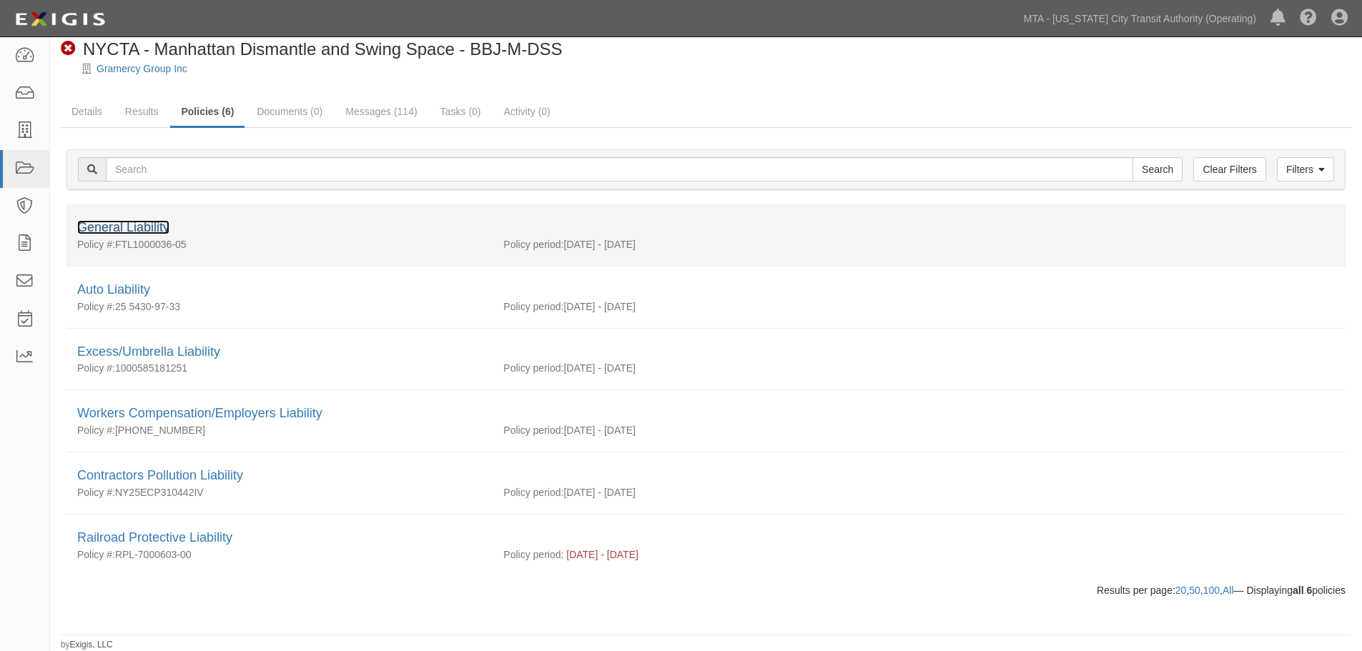
click at [144, 235] on link "General Liability" at bounding box center [123, 227] width 92 height 14
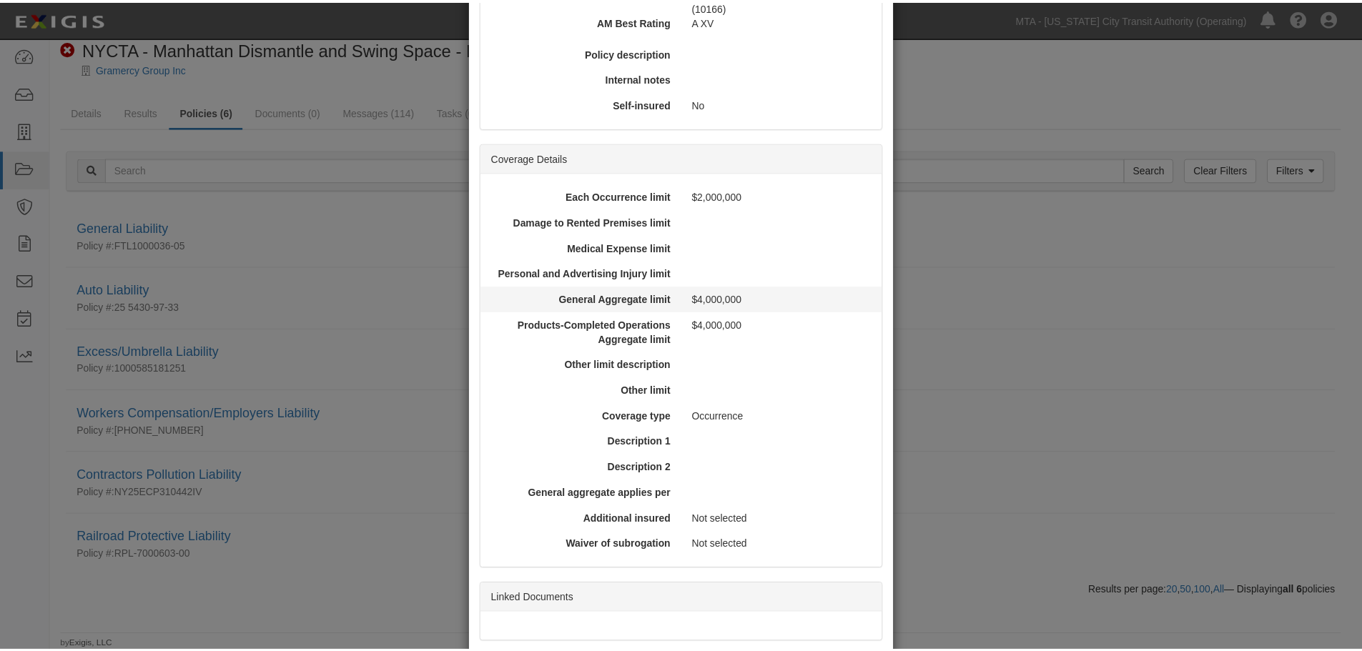
scroll to position [334, 0]
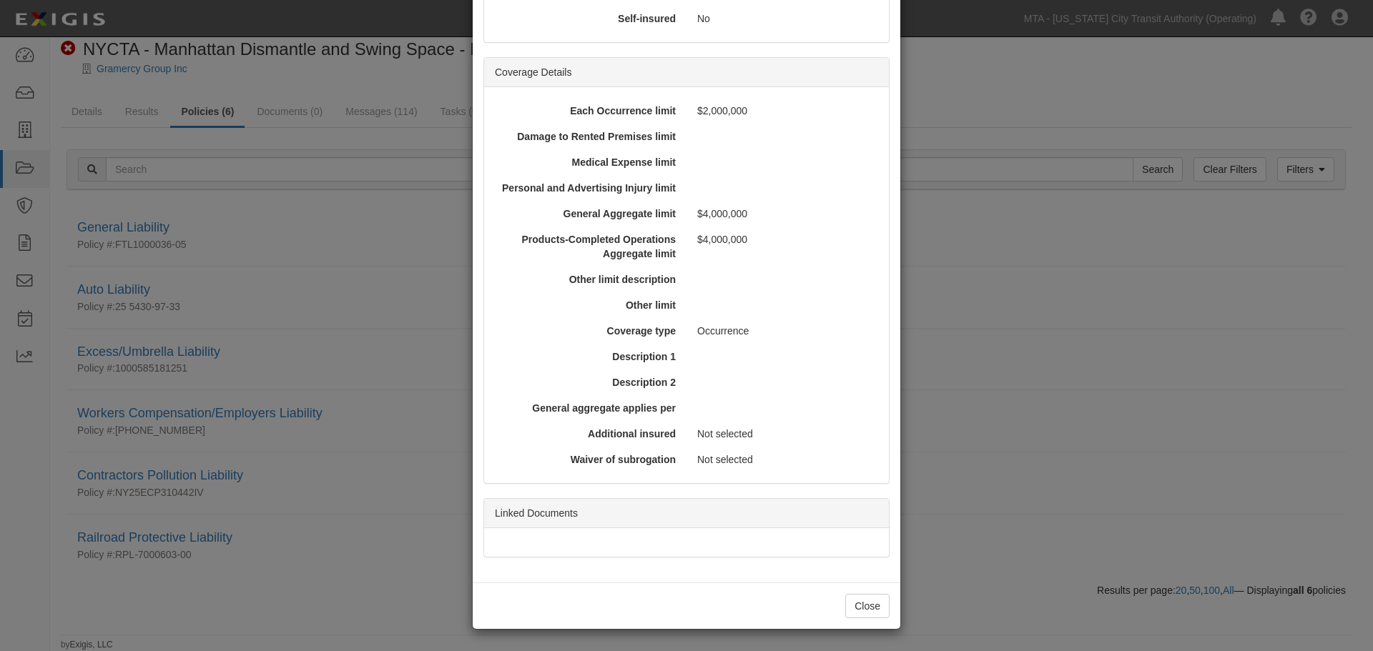
click at [232, 295] on div "× View Policy Policy Summary Coverage line General Liability Policy number FTL1…" at bounding box center [686, 325] width 1373 height 651
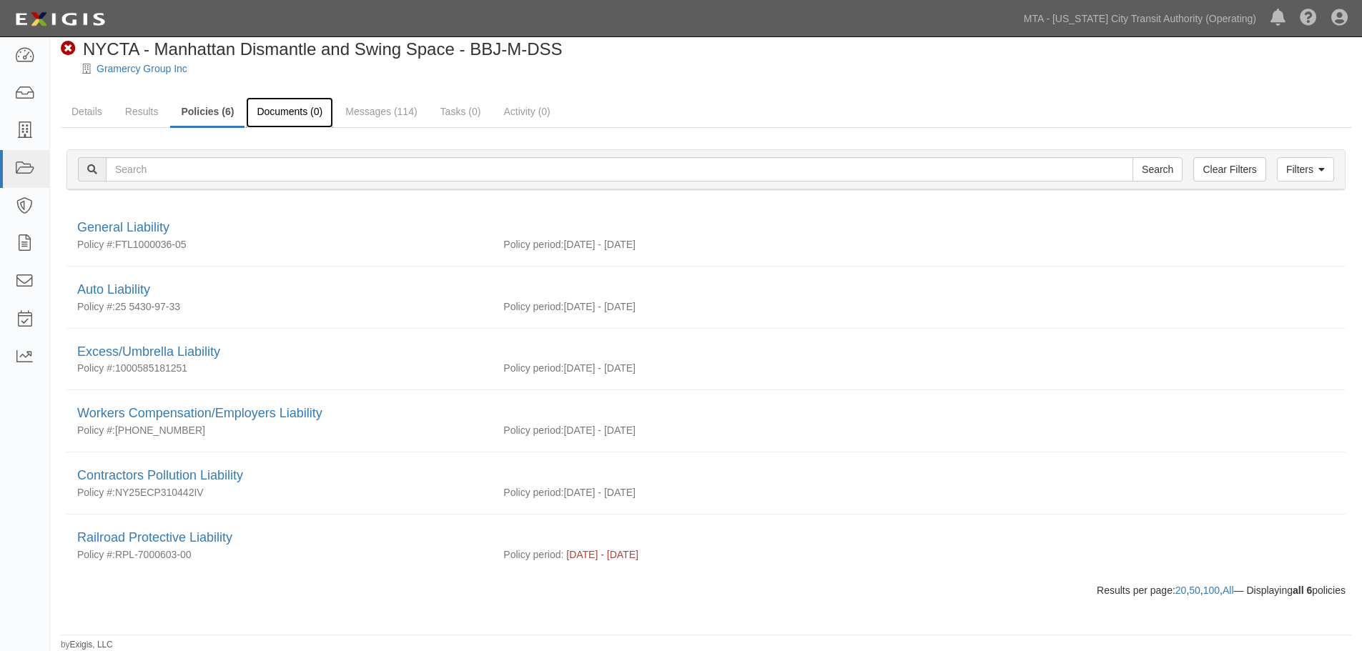
click at [282, 97] on link "Documents (0)" at bounding box center [289, 112] width 87 height 31
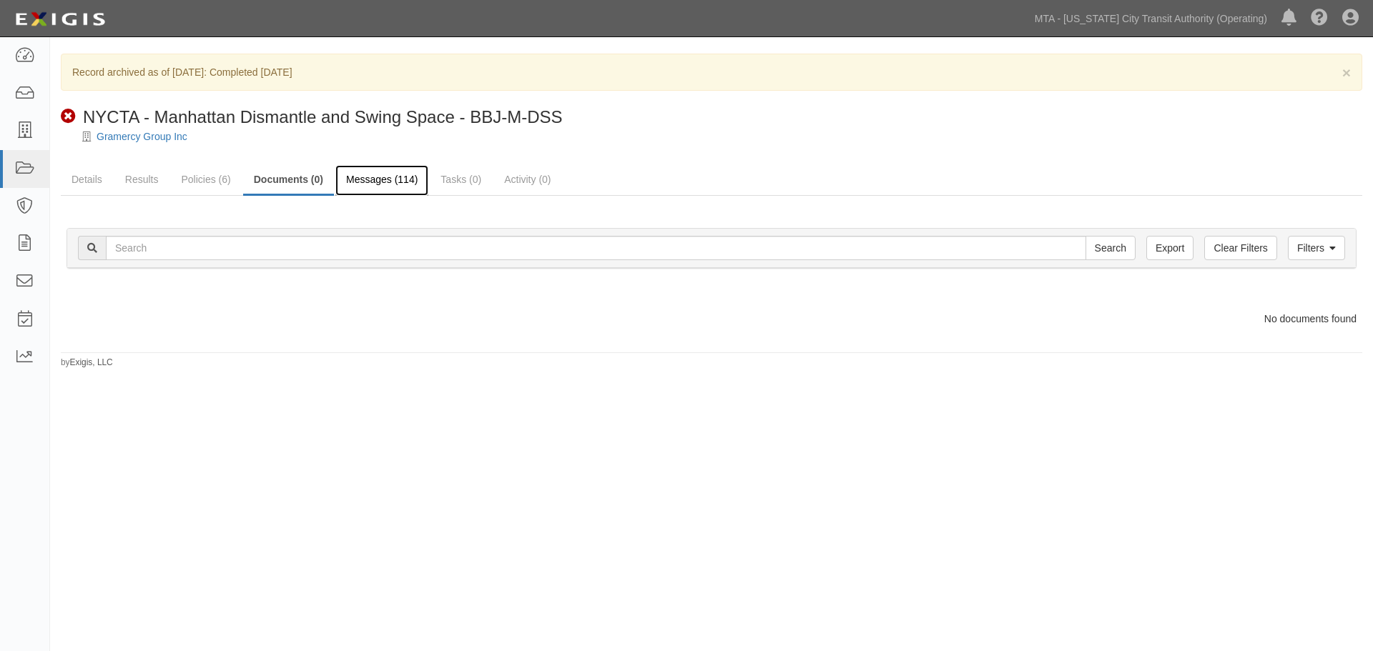
click at [391, 176] on link "Messages (114)" at bounding box center [381, 180] width 93 height 31
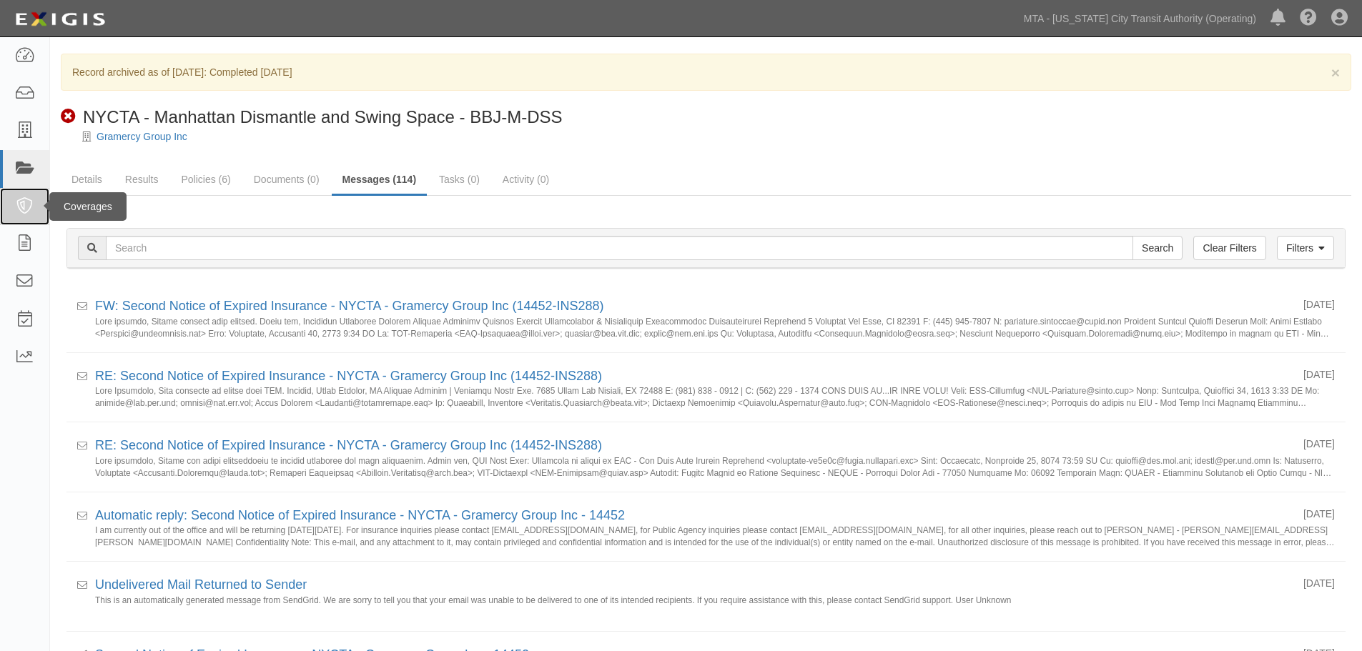
click at [24, 188] on link at bounding box center [24, 207] width 49 height 38
click at [23, 180] on link at bounding box center [24, 169] width 49 height 38
click at [38, 170] on link at bounding box center [24, 169] width 49 height 38
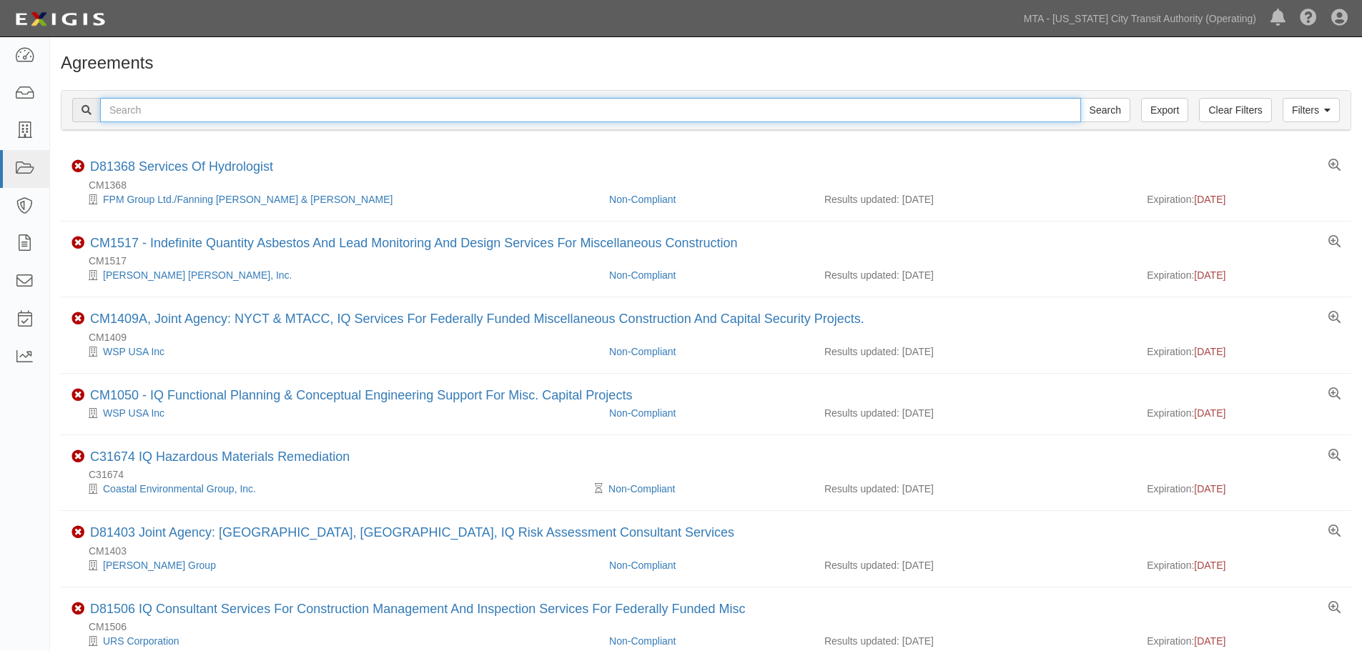
click at [400, 117] on input "text" at bounding box center [590, 110] width 981 height 24
paste input "71614"
type input "71614"
click at [1080, 98] on input "Search" at bounding box center [1105, 110] width 50 height 24
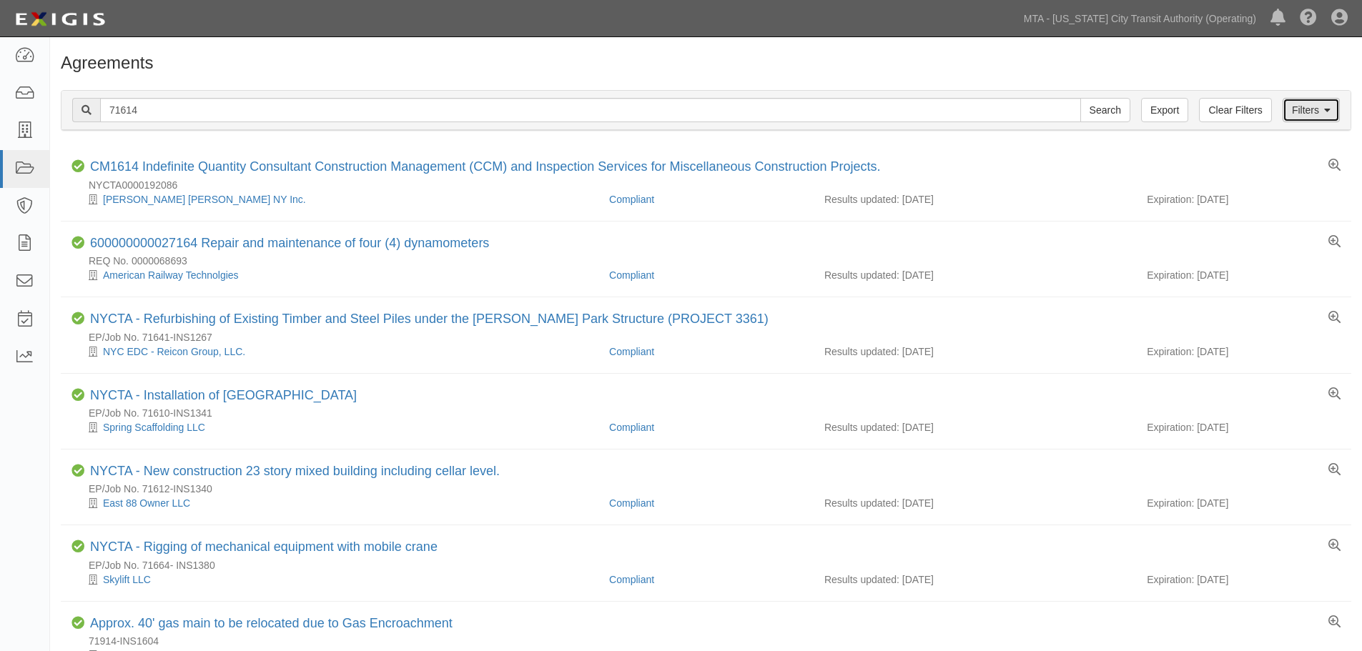
click at [1316, 102] on link "Filters" at bounding box center [1311, 110] width 57 height 24
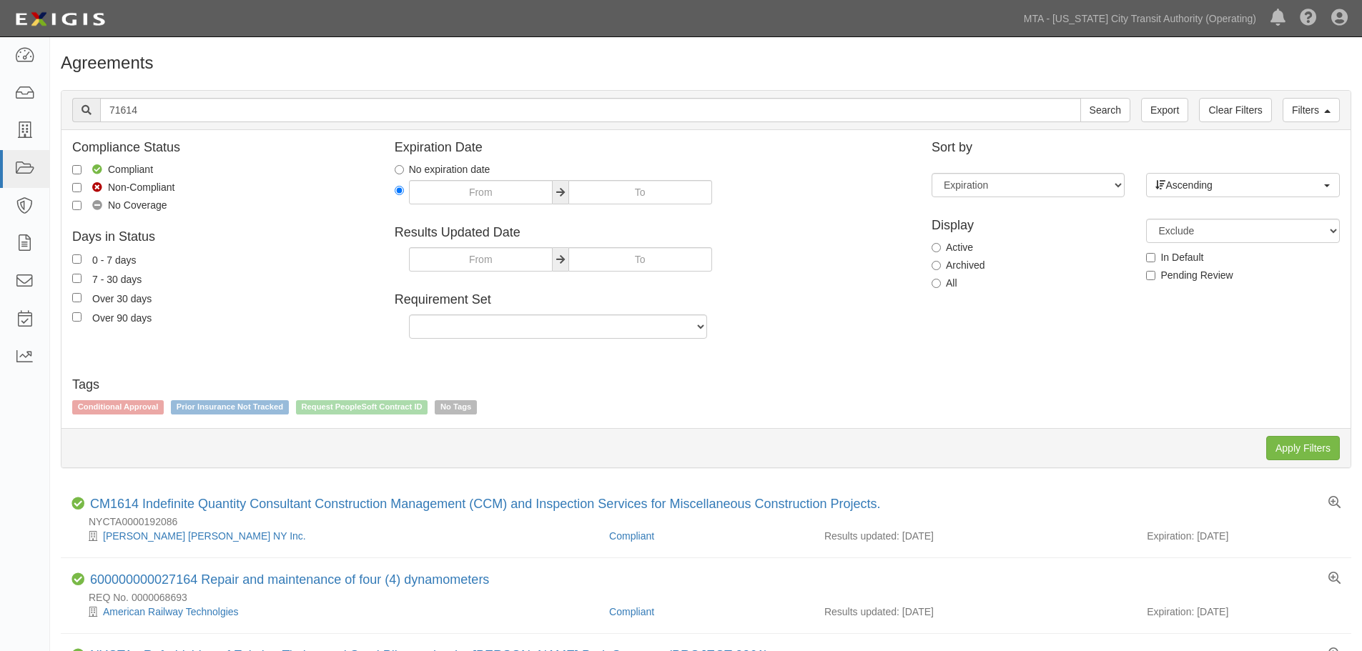
click at [957, 265] on label "Archived" at bounding box center [958, 265] width 53 height 14
click at [941, 265] on input "Archived" at bounding box center [936, 265] width 9 height 9
radio input "true"
click at [1323, 448] on input "Apply Filters" at bounding box center [1303, 448] width 74 height 24
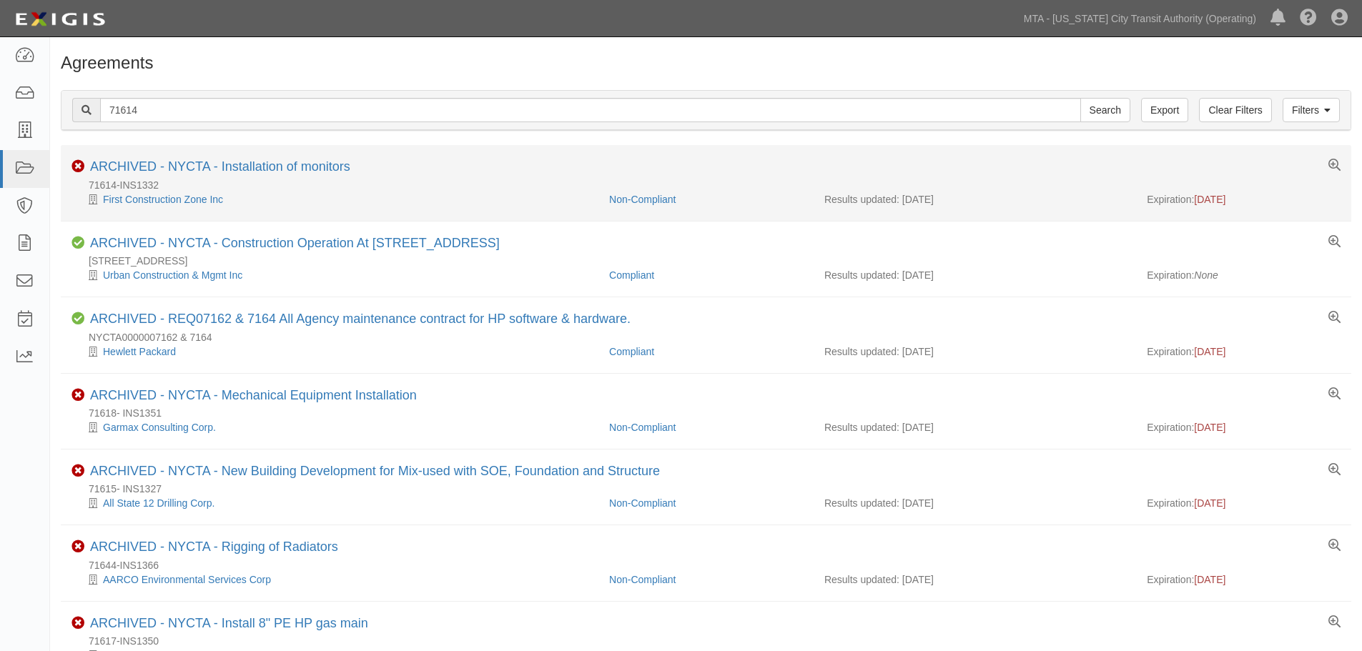
drag, startPoint x: 245, startPoint y: 178, endPoint x: 242, endPoint y: 168, distance: 10.4
click at [245, 176] on div "Non-Compliant ARCHIVED - NYCTA - Installation of monitors 71614-INS1332 First C…" at bounding box center [706, 182] width 1269 height 46
click at [242, 168] on link "ARCHIVED - NYCTA - Installation of monitors" at bounding box center [220, 166] width 260 height 14
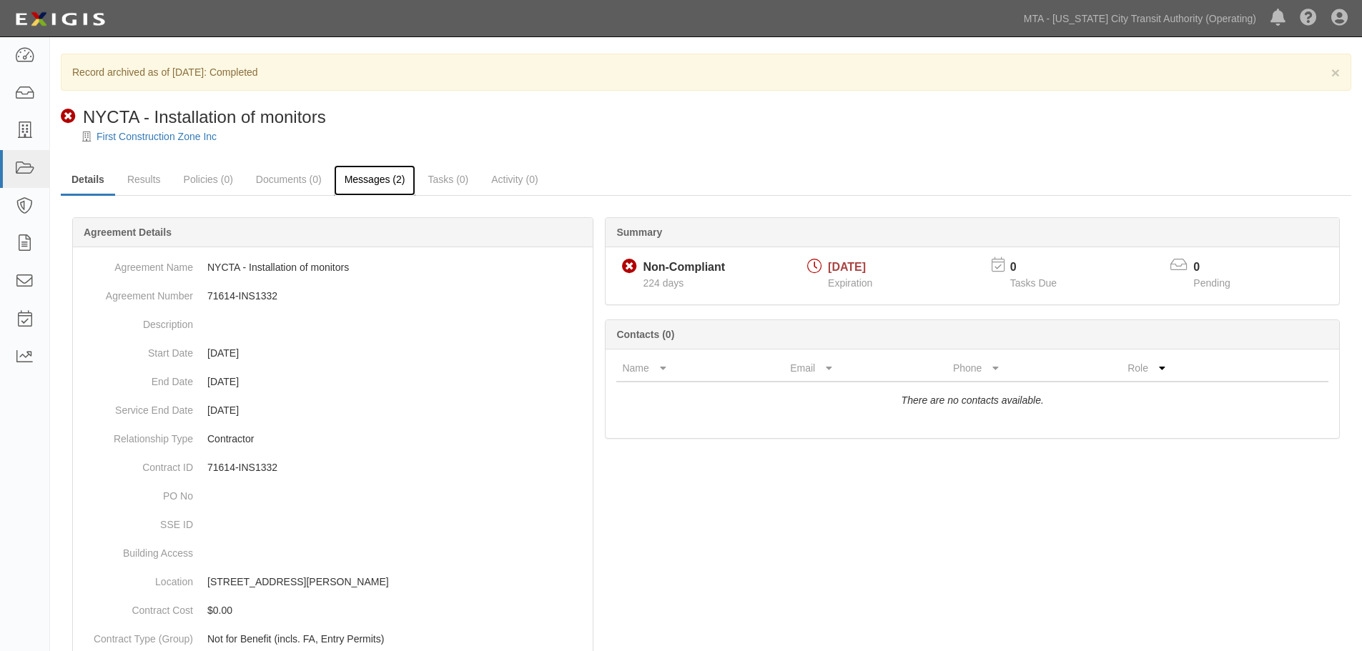
click at [366, 189] on link "Messages (2)" at bounding box center [375, 180] width 82 height 31
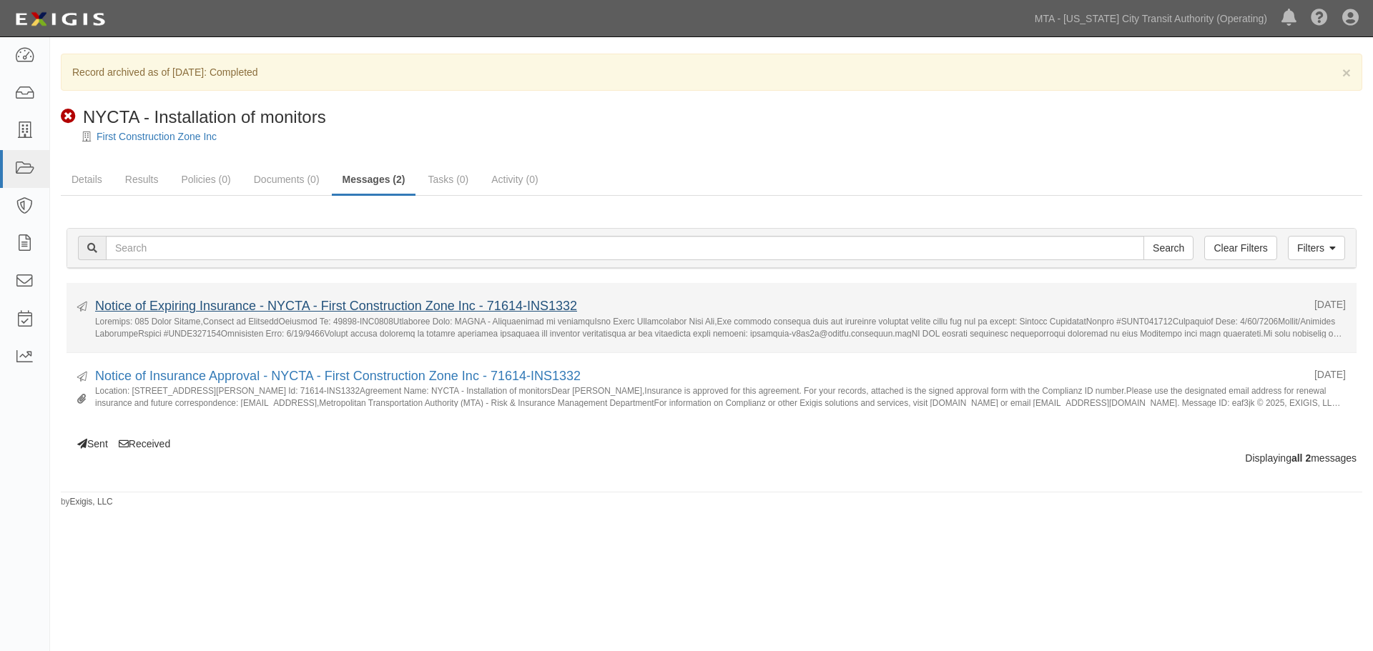
click at [373, 298] on li "Sent [DATE] Notice of Expiring Insurance - NYCTA - First Construction Zone Inc …" at bounding box center [712, 318] width 1290 height 70
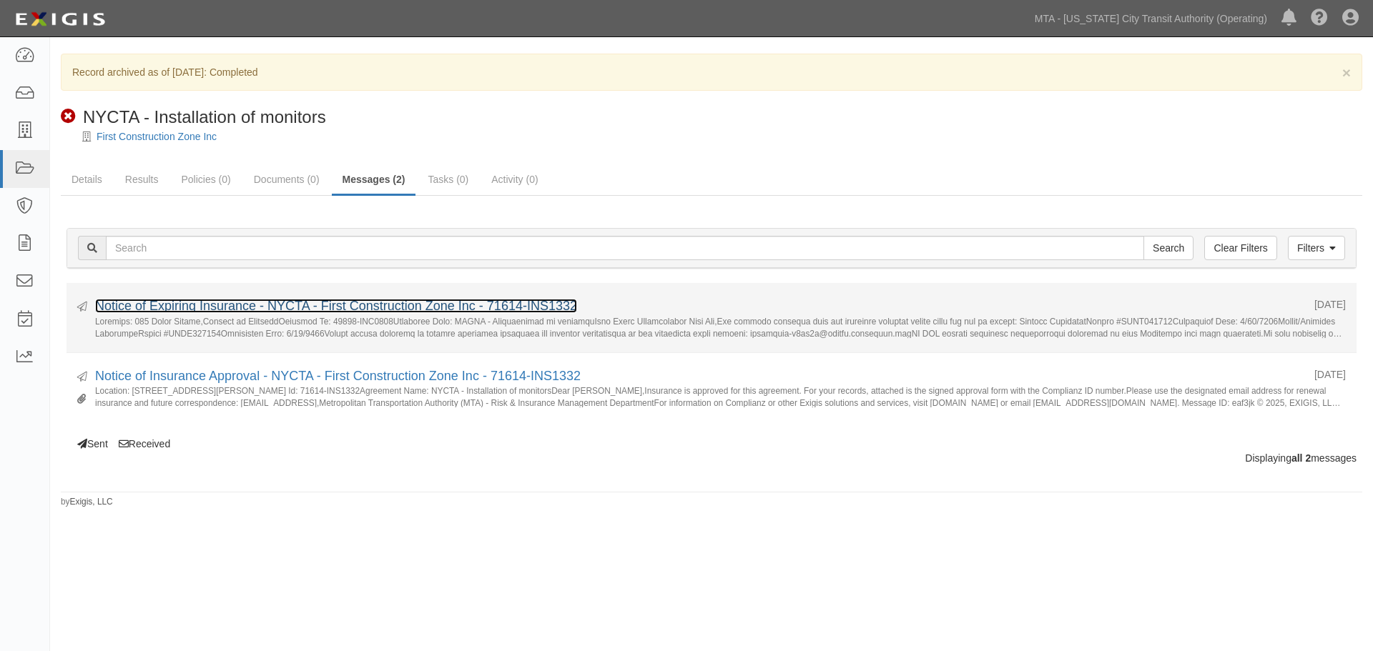
click at [373, 303] on link "Notice of Expiring Insurance - NYCTA - First Construction Zone Inc - 71614-INS1…" at bounding box center [336, 306] width 482 height 14
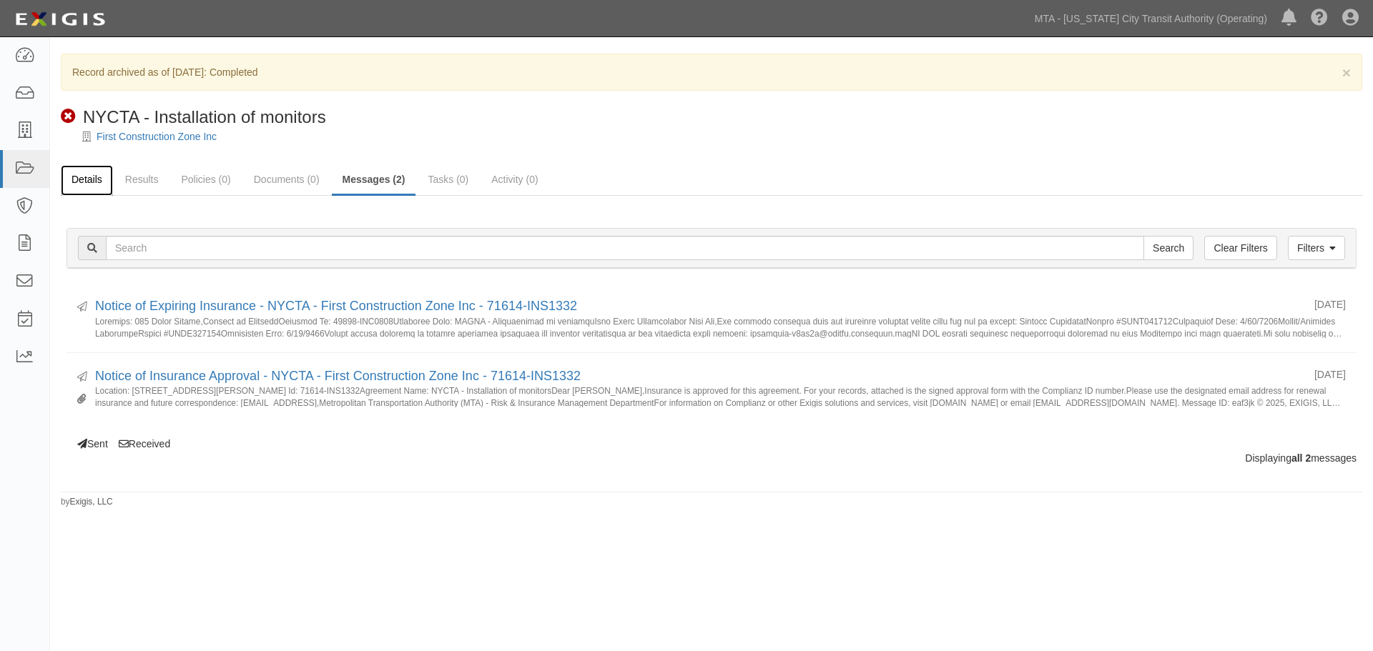
click at [93, 184] on link "Details" at bounding box center [87, 180] width 52 height 31
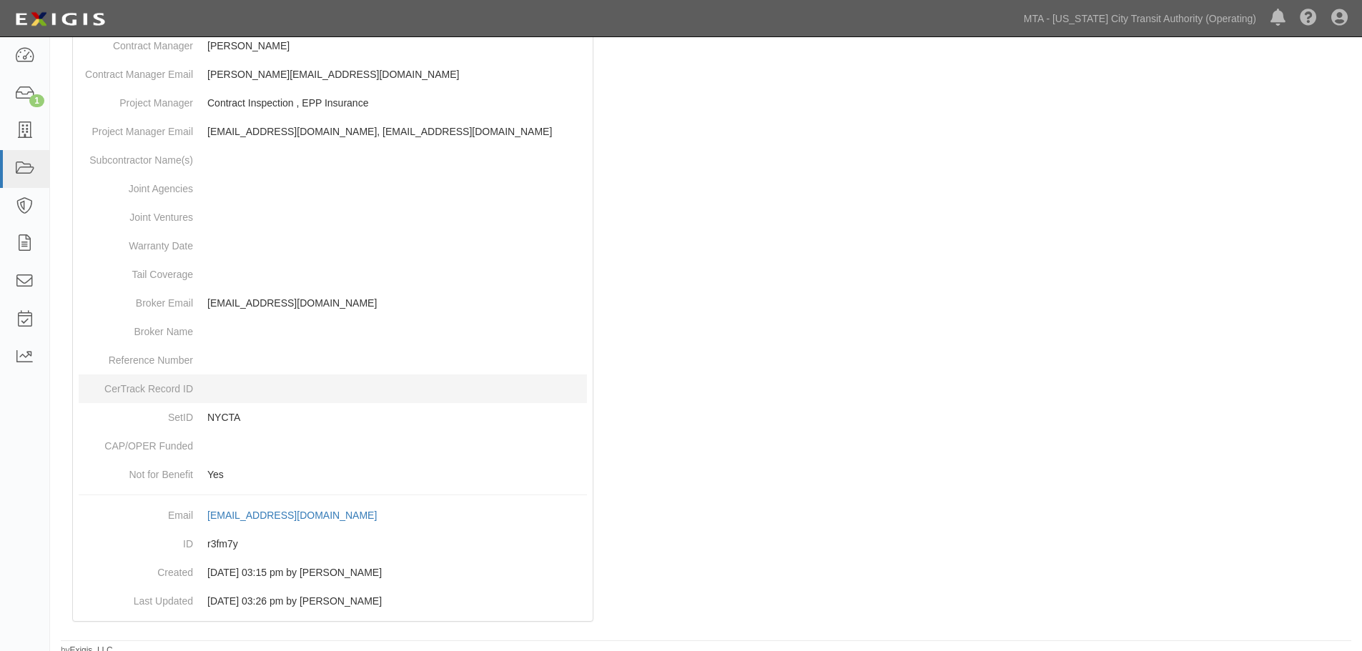
scroll to position [785, 0]
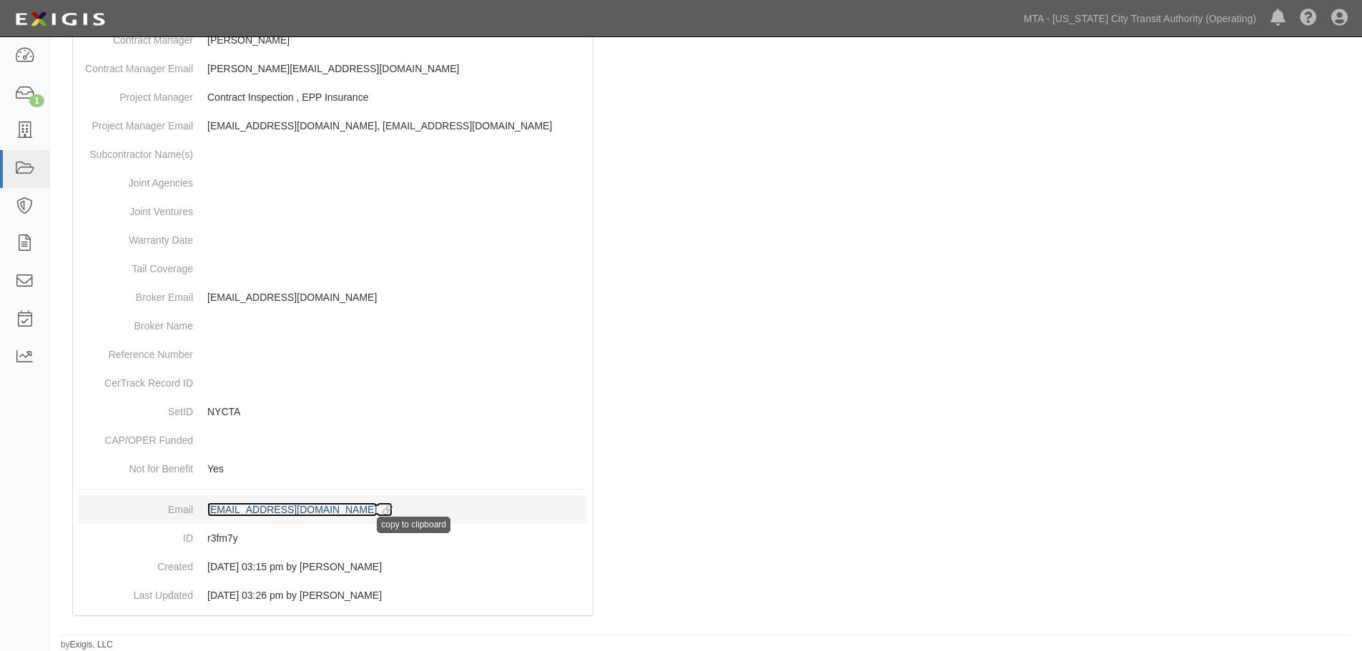
click at [393, 511] on icon at bounding box center [385, 511] width 16 height 10
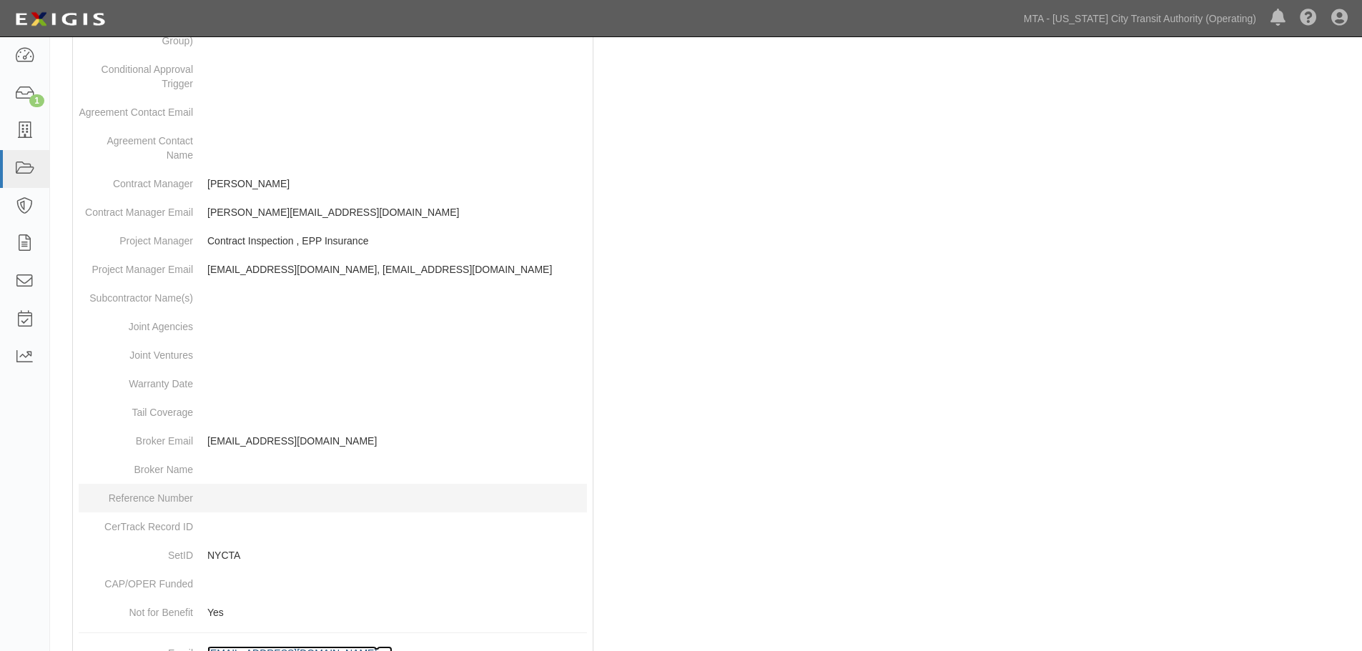
scroll to position [715, 0]
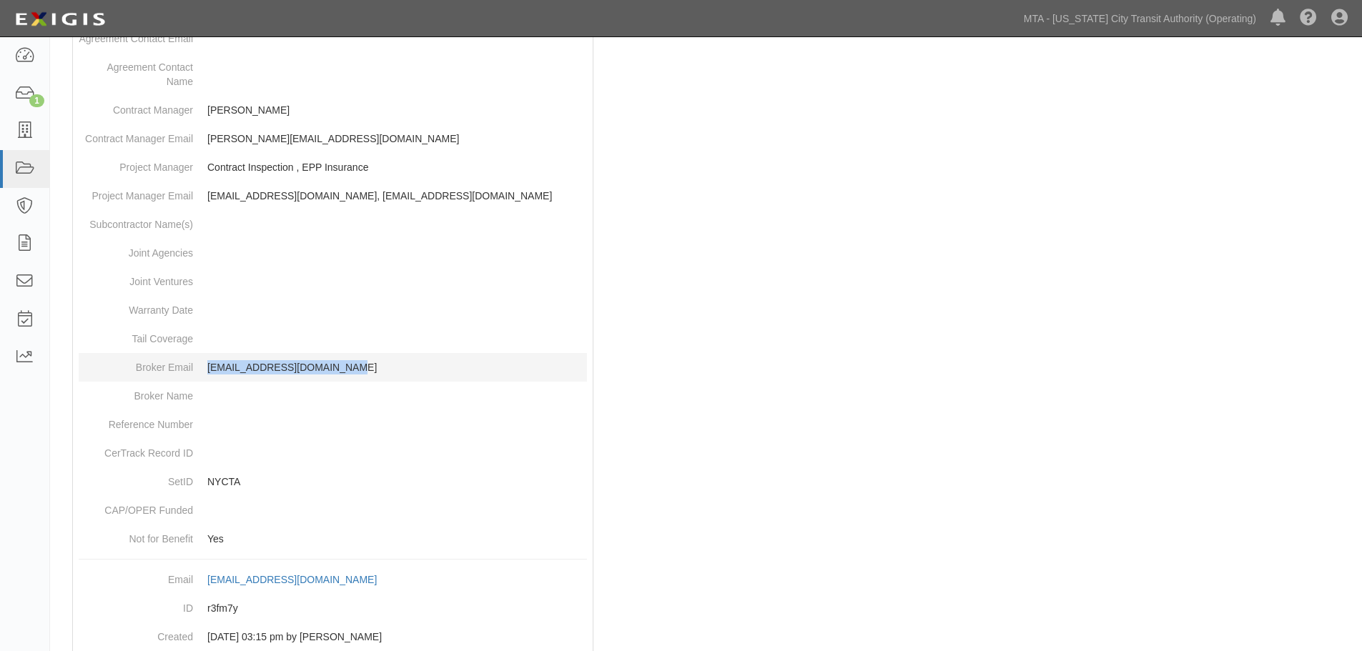
drag, startPoint x: 354, startPoint y: 373, endPoint x: 208, endPoint y: 371, distance: 145.9
click at [208, 371] on p "[EMAIL_ADDRESS][DOMAIN_NAME]" at bounding box center [397, 367] width 380 height 14
copy p "[EMAIL_ADDRESS][DOMAIN_NAME]"
click at [532, 373] on p "[EMAIL_ADDRESS][DOMAIN_NAME]" at bounding box center [397, 367] width 380 height 14
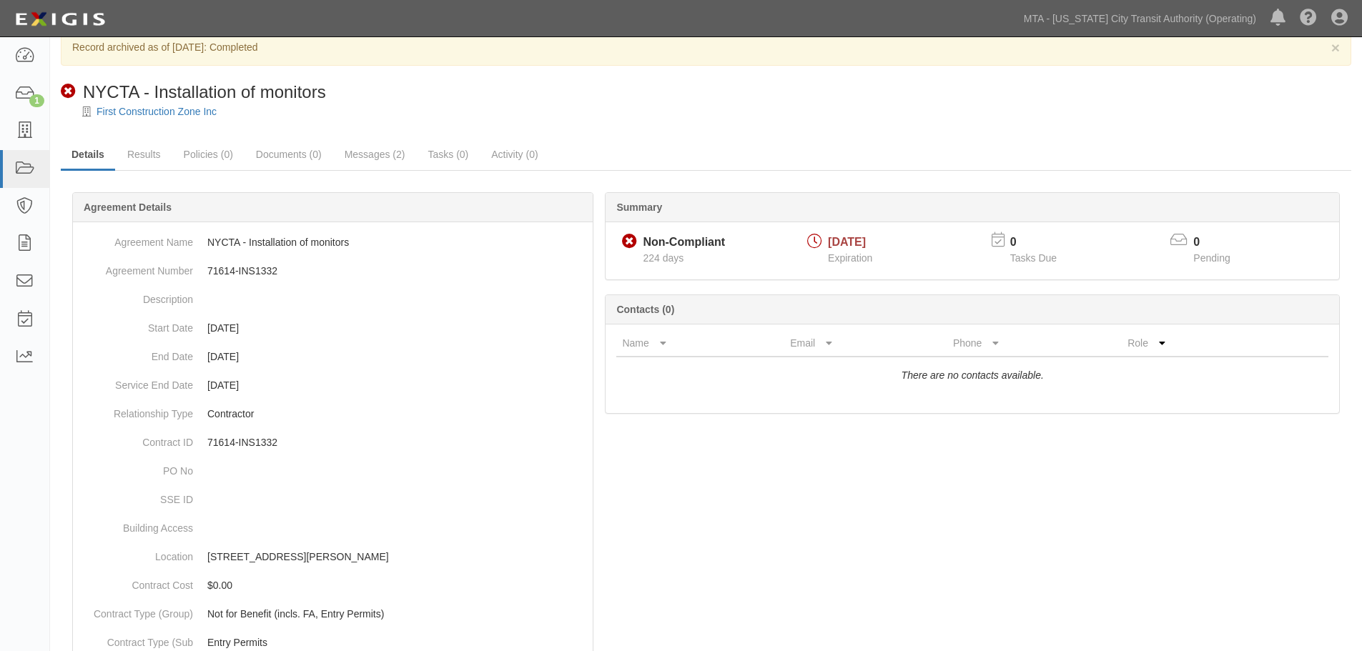
scroll to position [0, 0]
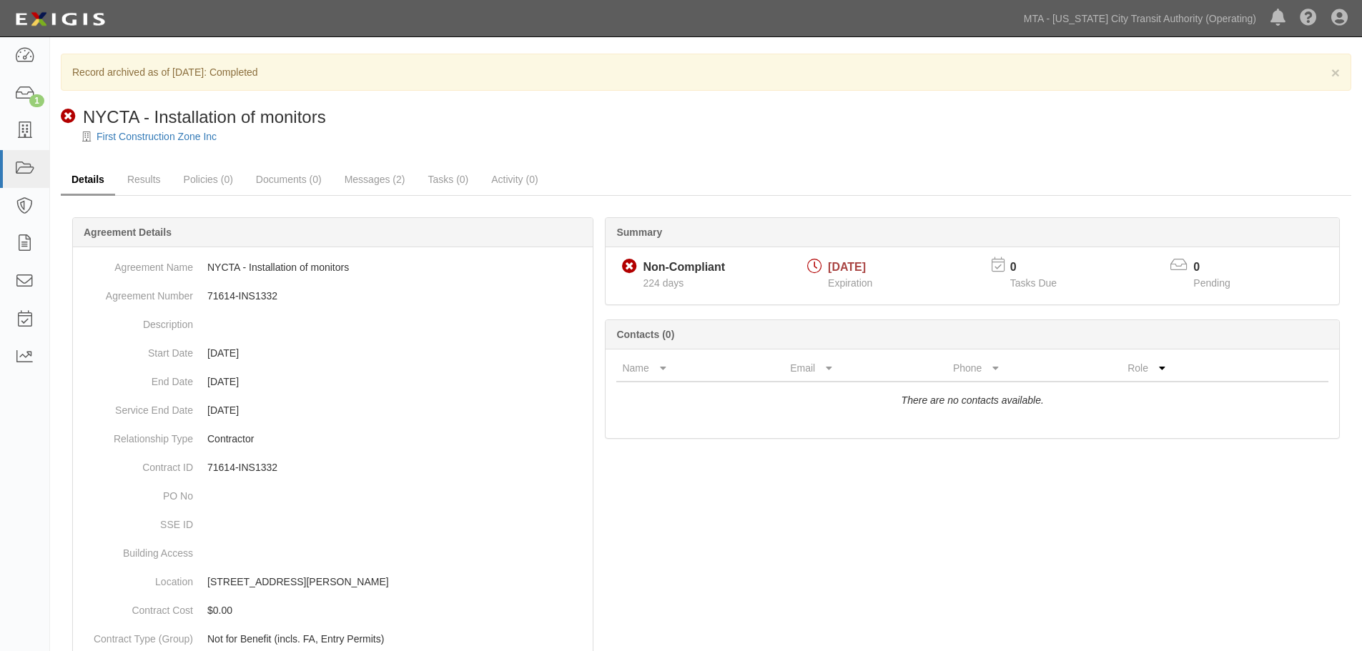
click at [102, 175] on link "Details" at bounding box center [88, 180] width 54 height 31
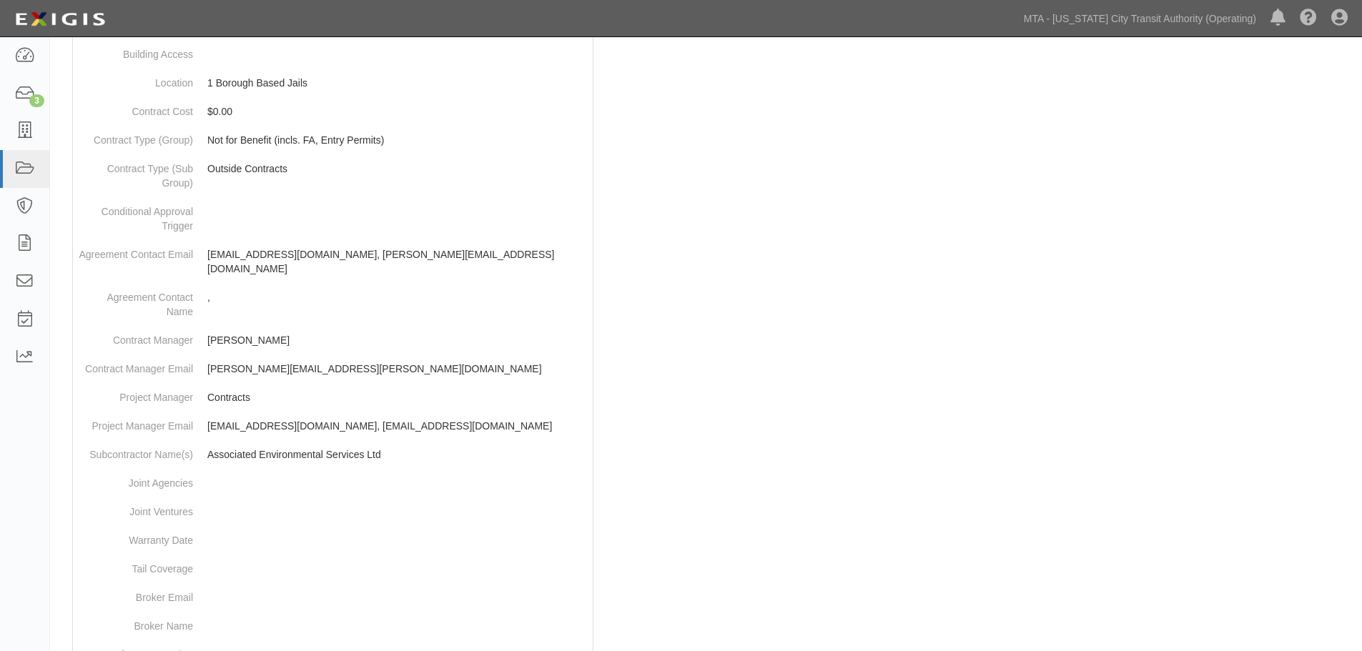
scroll to position [501, 0]
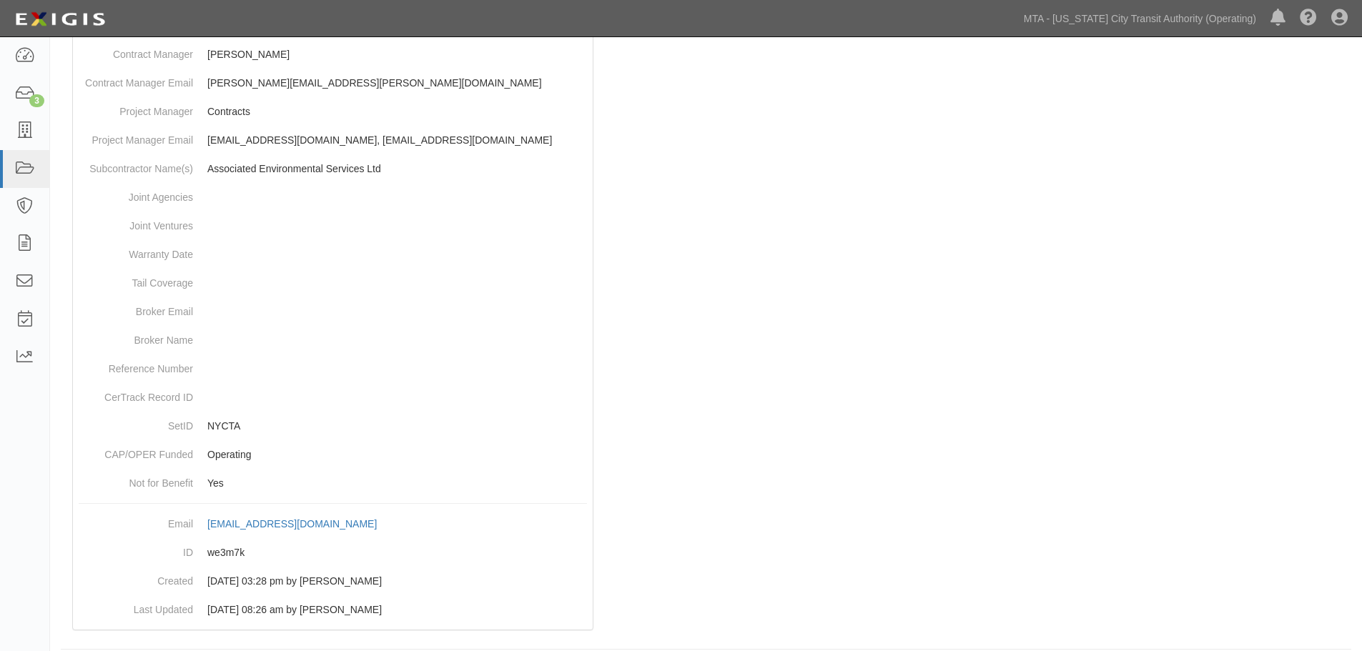
drag, startPoint x: 697, startPoint y: 293, endPoint x: 701, endPoint y: 418, distance: 124.5
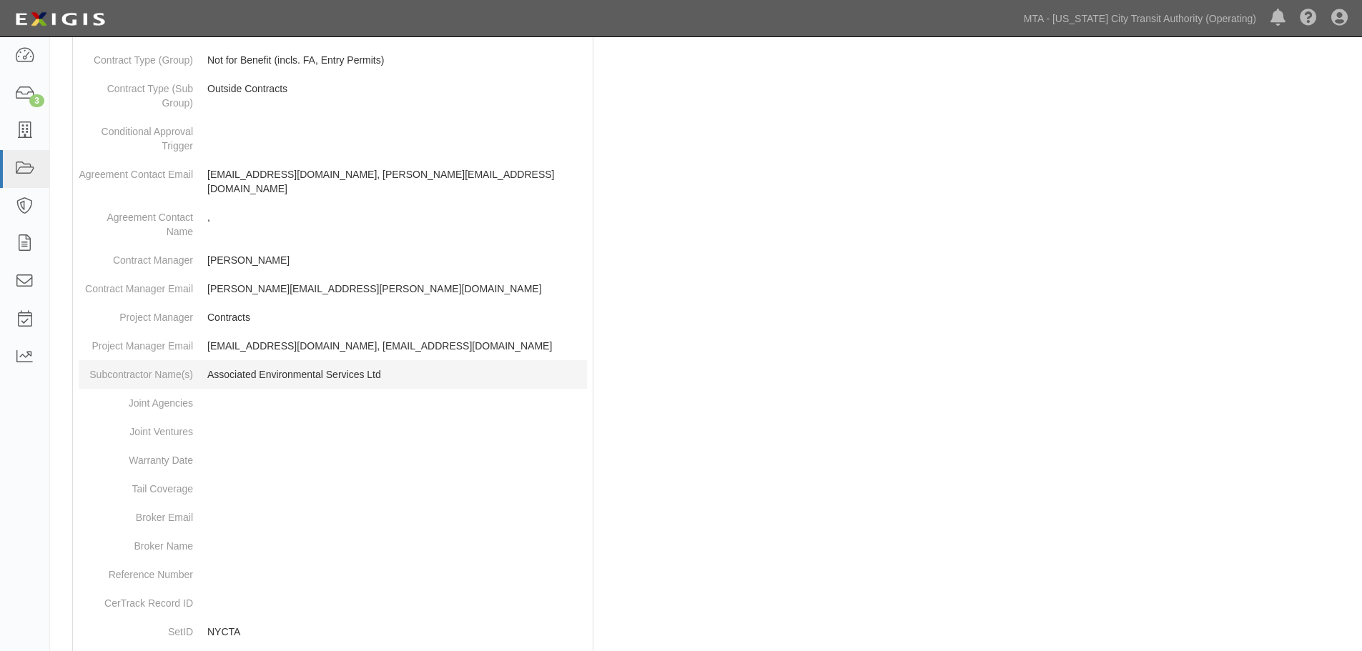
scroll to position [571, 0]
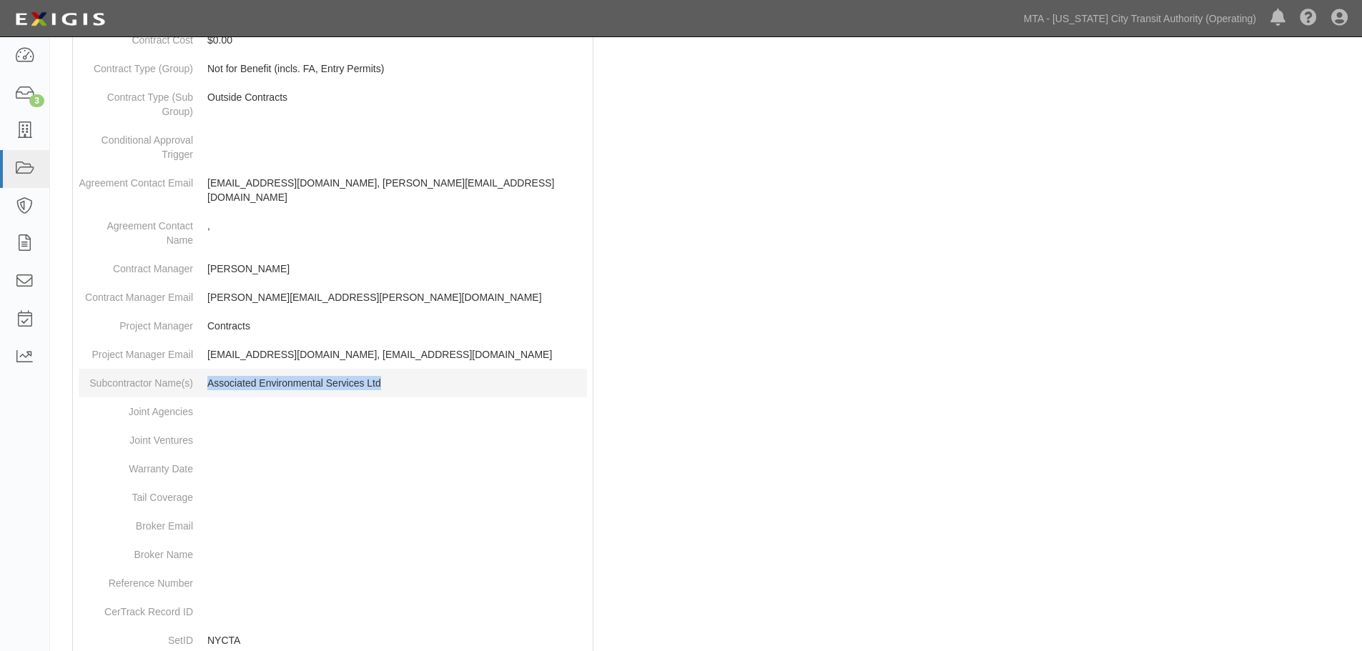
drag, startPoint x: 209, startPoint y: 365, endPoint x: 498, endPoint y: 371, distance: 289.7
click at [498, 376] on p "Associated Environmental Services Ltd" at bounding box center [397, 383] width 380 height 14
copy p "Associated Environmental Services Ltd"
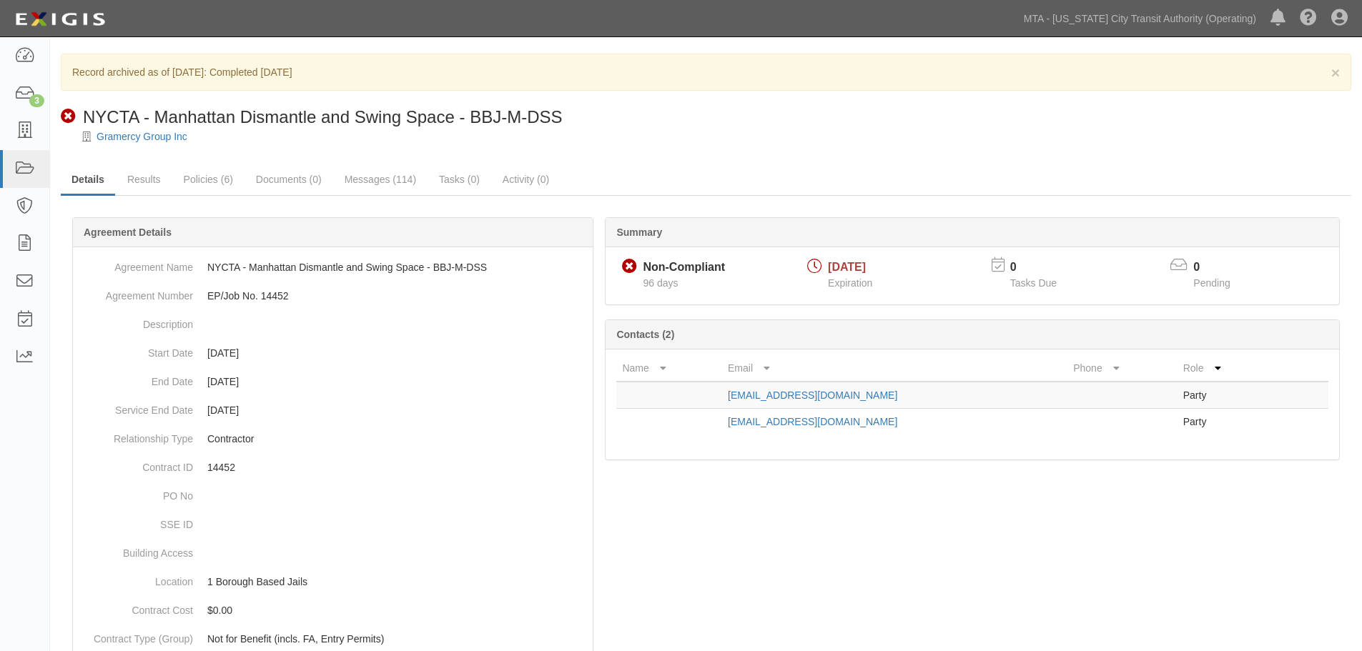
drag, startPoint x: 771, startPoint y: 483, endPoint x: 752, endPoint y: -6, distance: 489.5
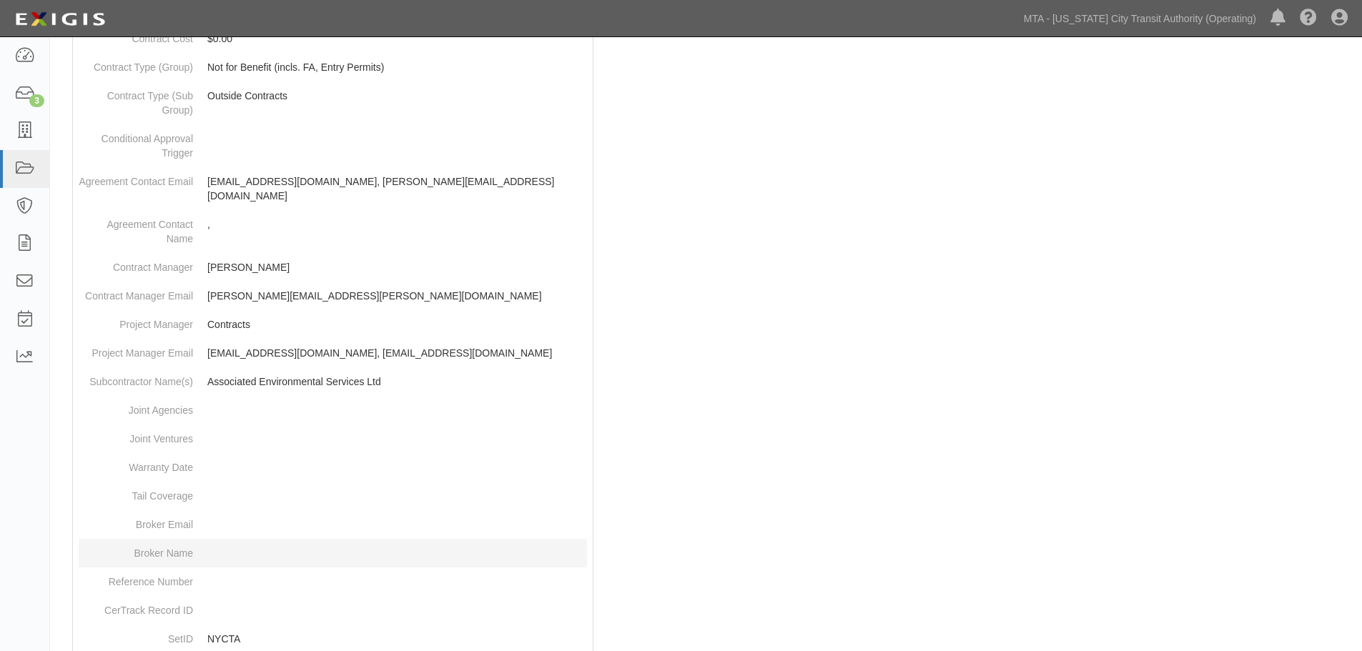
scroll to position [785, 0]
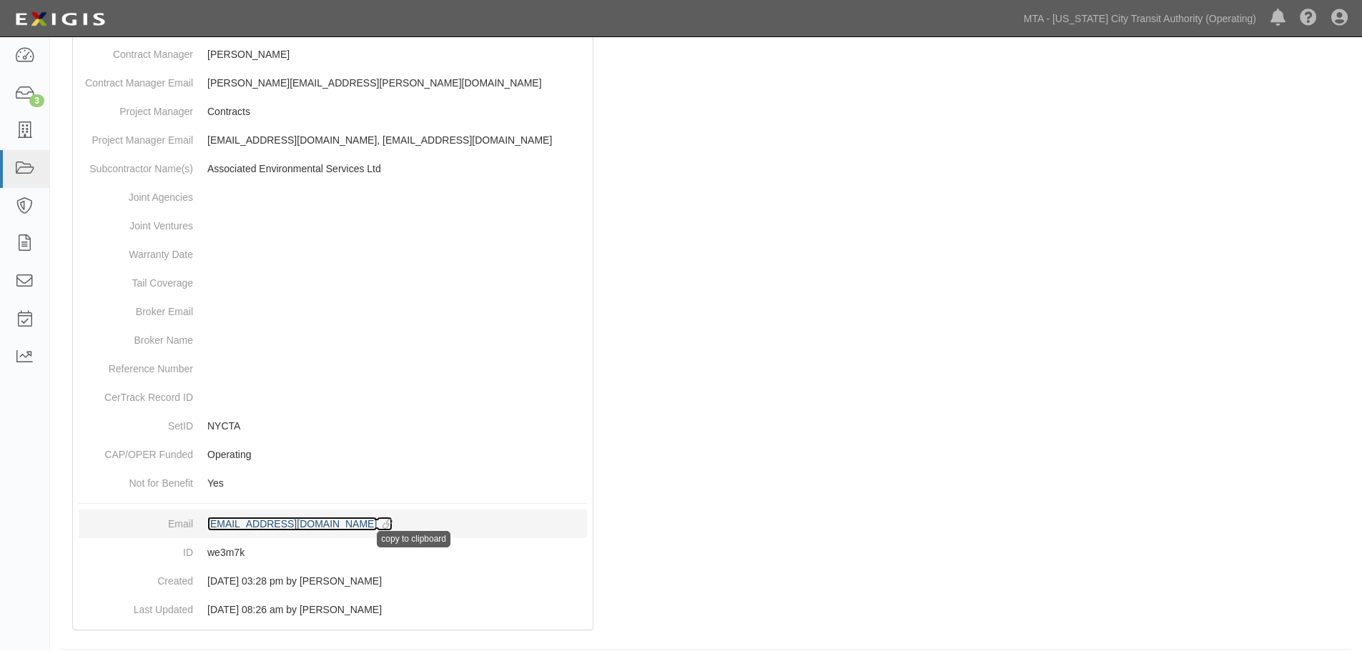
click at [393, 520] on icon at bounding box center [385, 525] width 16 height 10
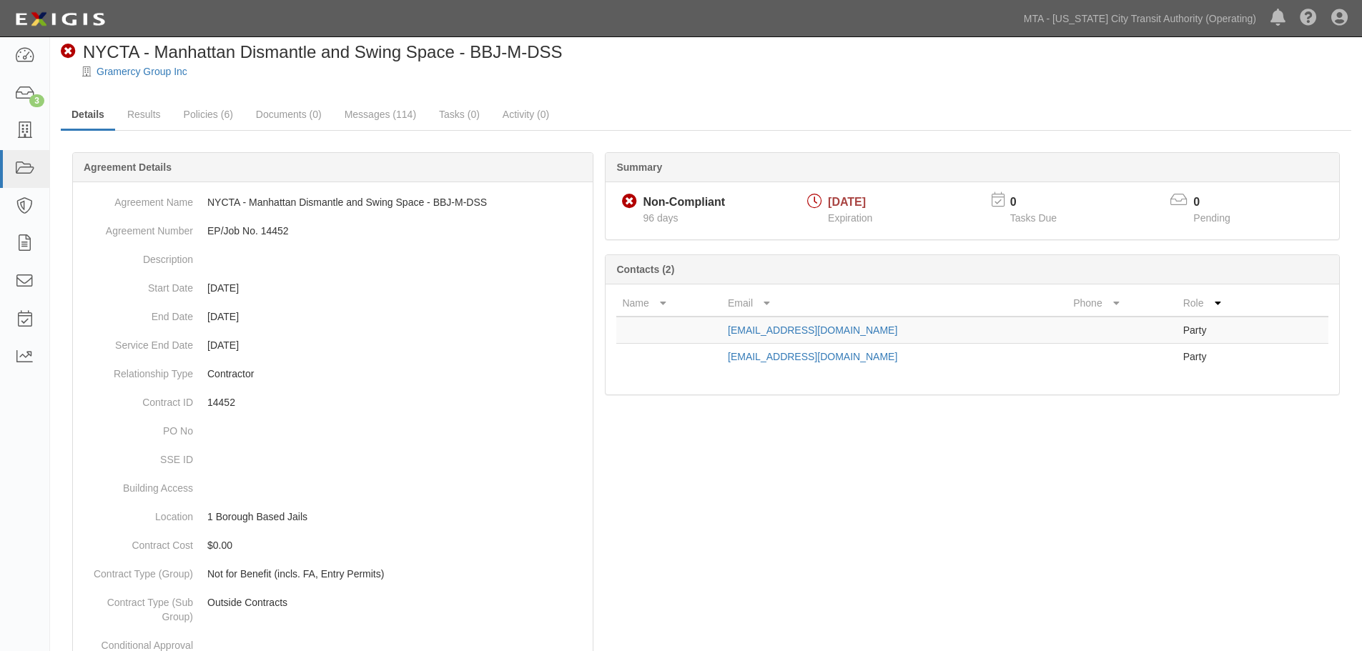
scroll to position [0, 0]
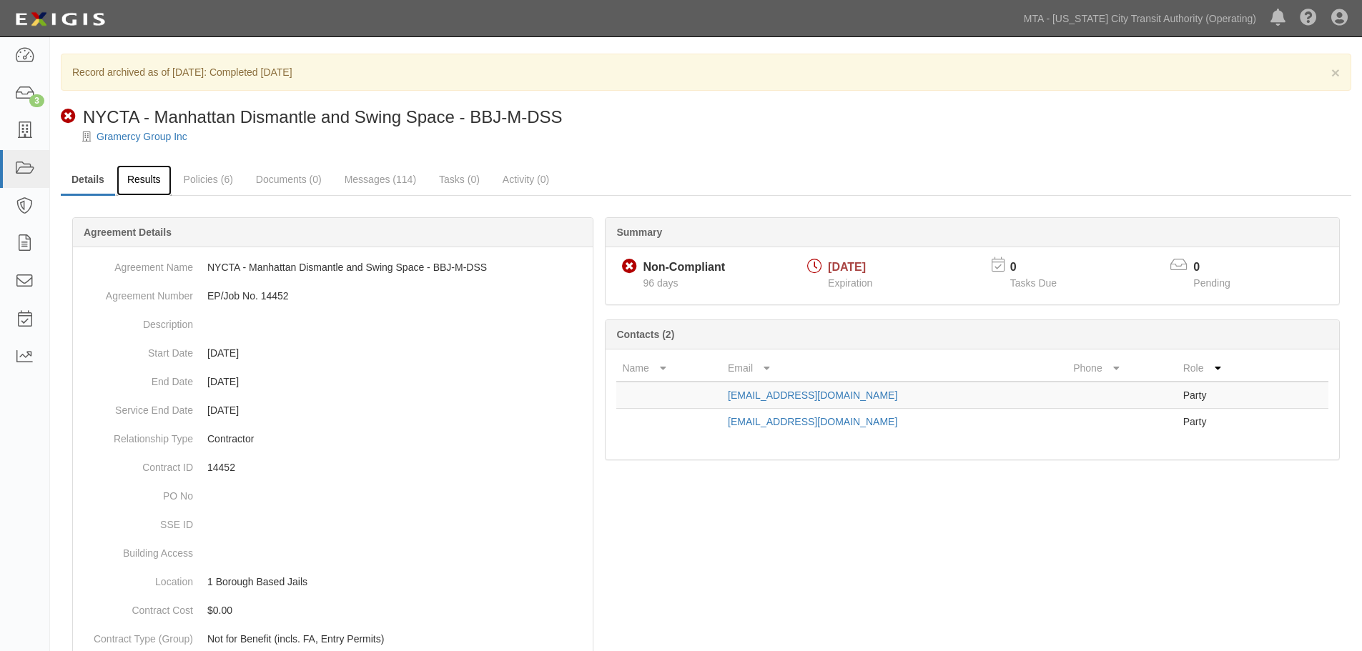
click at [124, 187] on link "Results" at bounding box center [144, 180] width 55 height 31
click at [83, 187] on link "Details" at bounding box center [88, 180] width 54 height 31
